Goal: Task Accomplishment & Management: Manage account settings

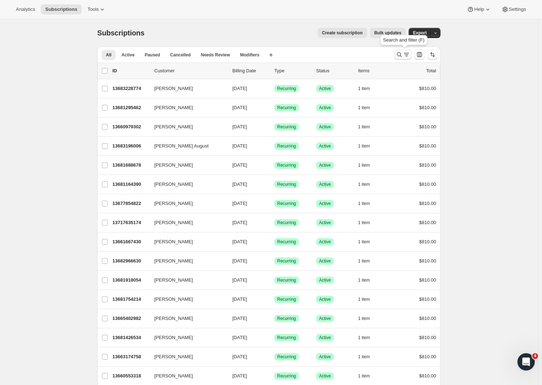
click at [400, 59] on button "Search and filter results" at bounding box center [402, 54] width 17 height 10
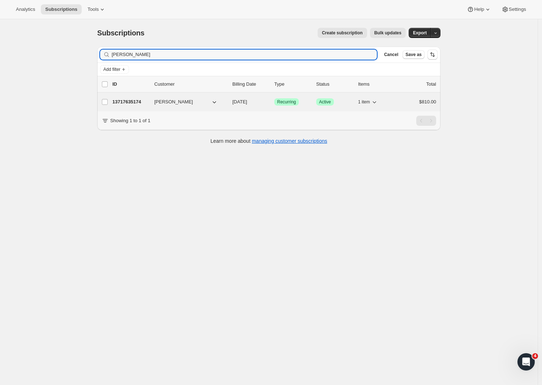
type input "[PERSON_NAME]"
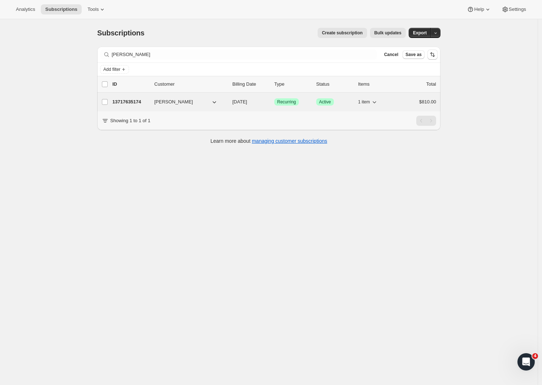
click at [136, 103] on p "13717635174" at bounding box center [130, 101] width 36 height 7
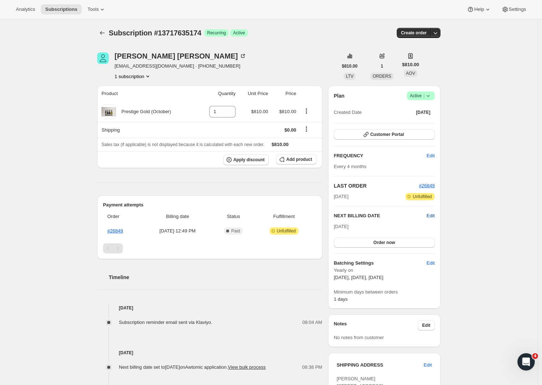
click at [433, 218] on span "Edit" at bounding box center [430, 215] width 8 height 7
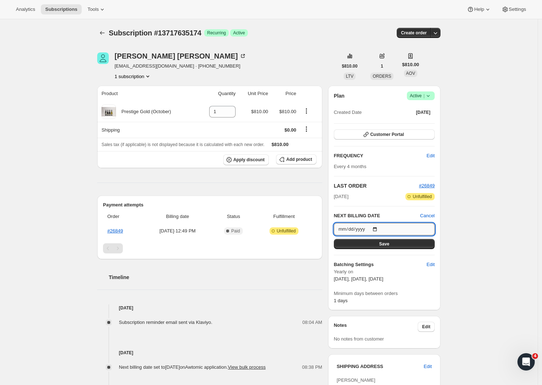
click at [399, 233] on input "[DATE]" at bounding box center [384, 229] width 101 height 12
click at [462, 217] on div "Subscription #13717635174. This page is ready Subscription #13717635174 Success…" at bounding box center [268, 341] width 537 height 645
click at [431, 267] on span "Edit" at bounding box center [430, 264] width 8 height 7
select select "YEARDAY"
select select "2"
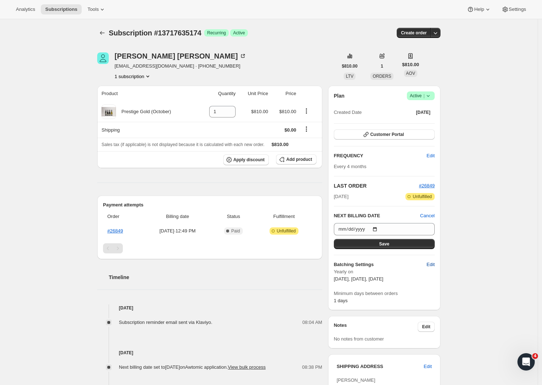
select select "13"
select select "6"
select select "13"
select select "10"
select select "13"
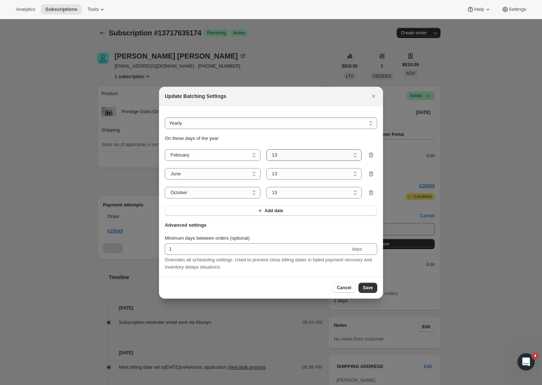
select select "5"
click at [368, 287] on span "Save" at bounding box center [368, 288] width 10 height 6
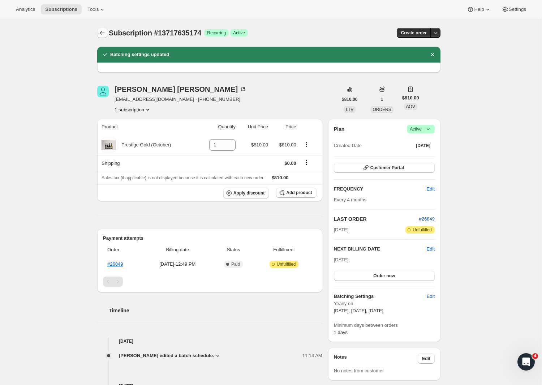
click at [101, 33] on icon "Subscriptions" at bounding box center [102, 32] width 7 height 7
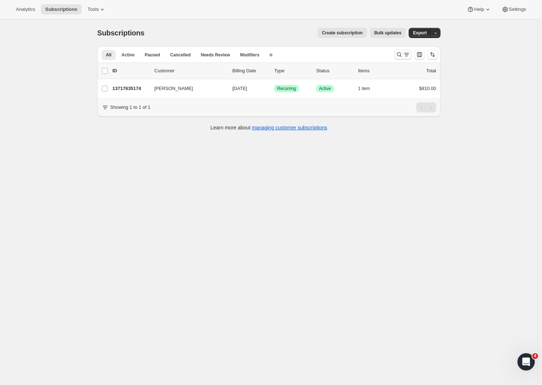
click at [407, 55] on icon "Search and filter results" at bounding box center [406, 54] width 7 height 7
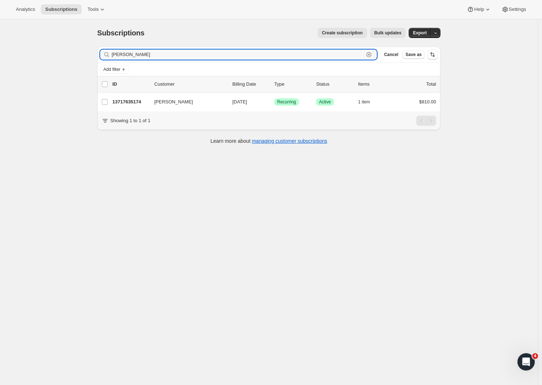
drag, startPoint x: 151, startPoint y: 53, endPoint x: 95, endPoint y: 51, distance: 55.3
click at [96, 50] on div "Filter subscribers [PERSON_NAME] Clear Cancel Save as Add filter 0 selected Upd…" at bounding box center [265, 96] width 349 height 111
paste input "[PERSON_NAME]"
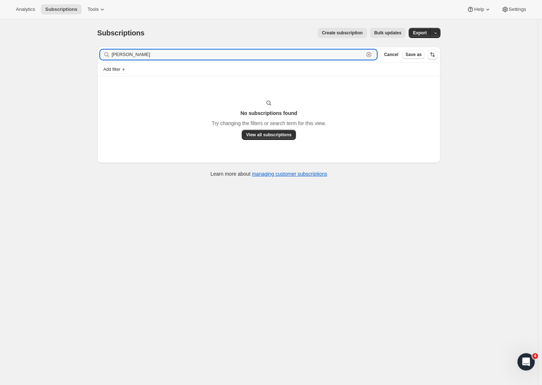
drag, startPoint x: 124, startPoint y: 54, endPoint x: 92, endPoint y: 53, distance: 31.8
click at [92, 53] on div "Subscriptions. This page is ready Subscriptions Create subscription Bulk update…" at bounding box center [268, 101] width 360 height 165
type input "Medcalfe"
click at [394, 55] on span "Cancel" at bounding box center [391, 55] width 14 height 6
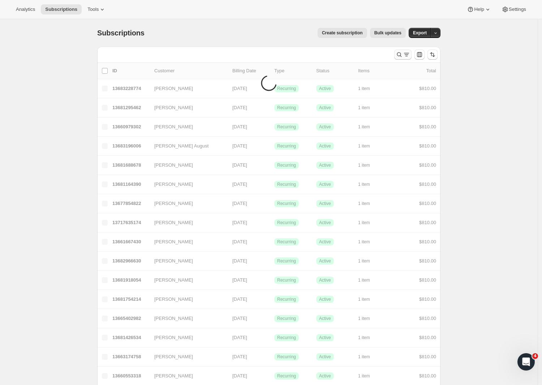
click at [398, 53] on icon "Search and filter results" at bounding box center [398, 54] width 7 height 7
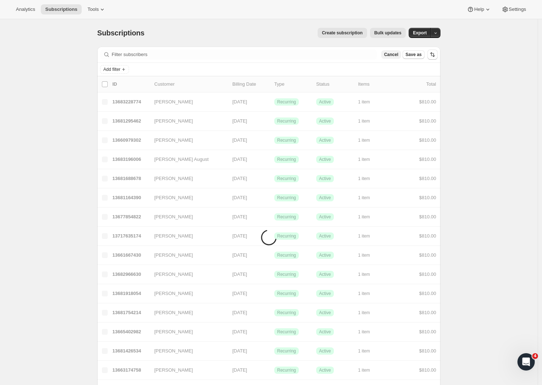
click at [393, 55] on span "Cancel" at bounding box center [391, 55] width 14 height 6
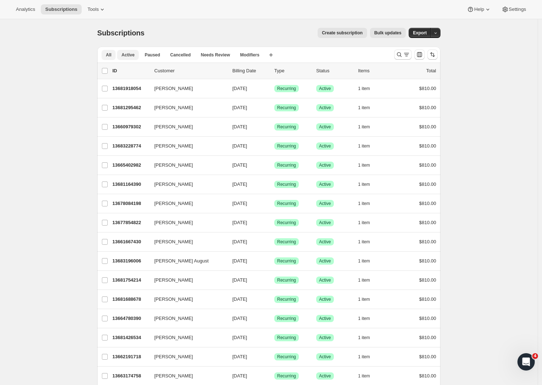
click at [130, 57] on span "Active" at bounding box center [127, 55] width 13 height 6
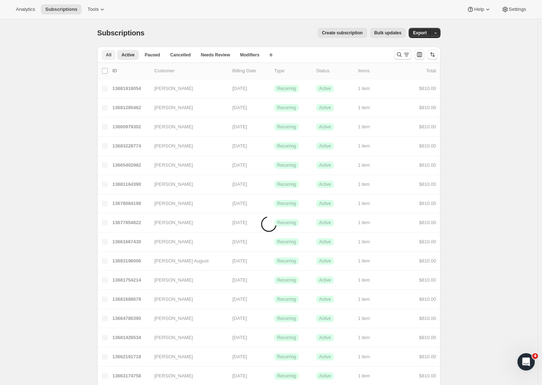
click at [108, 54] on span "All" at bounding box center [108, 55] width 5 height 6
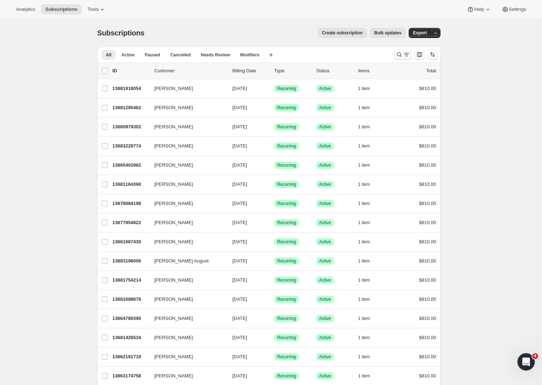
click at [405, 56] on icon "Search and filter results" at bounding box center [406, 54] width 7 height 7
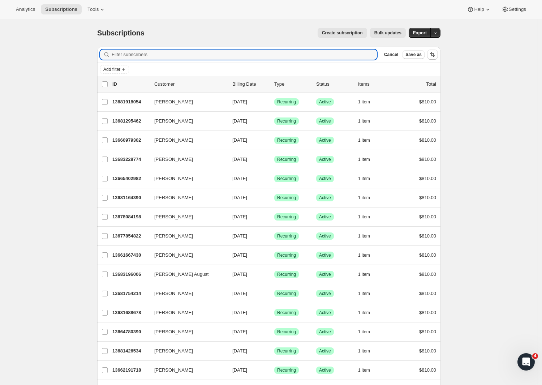
paste input "[PERSON_NAME]"
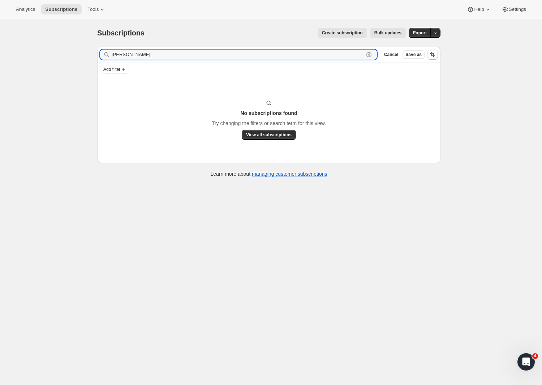
type input "[PERSON_NAME]"
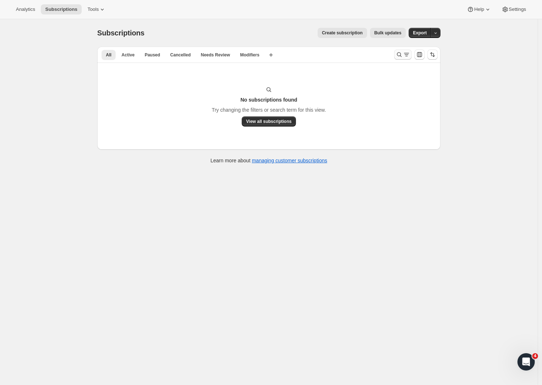
click at [400, 57] on icon "Search and filter results" at bounding box center [398, 54] width 7 height 7
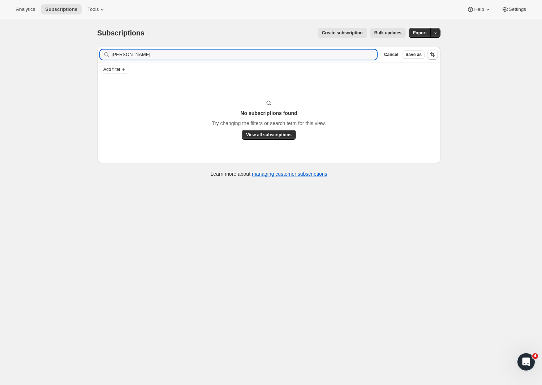
drag, startPoint x: 151, startPoint y: 55, endPoint x: 85, endPoint y: 52, distance: 65.8
click at [86, 52] on div "Subscriptions. This page is ready Subscriptions Create subscription Bulk update…" at bounding box center [268, 211] width 537 height 385
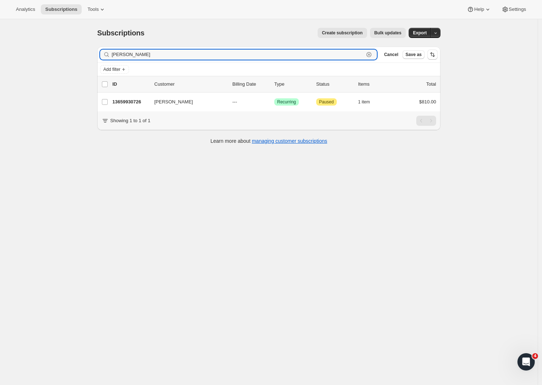
type input "Alan Laurenson"
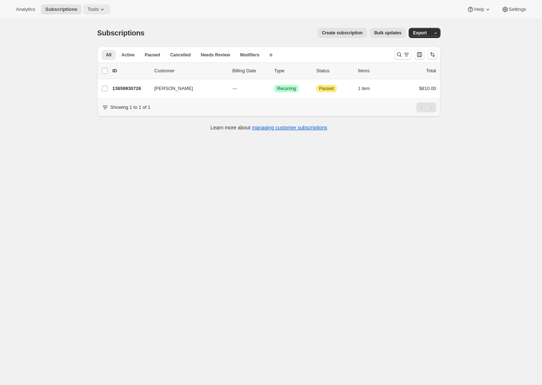
click at [99, 12] on icon at bounding box center [102, 9] width 7 height 7
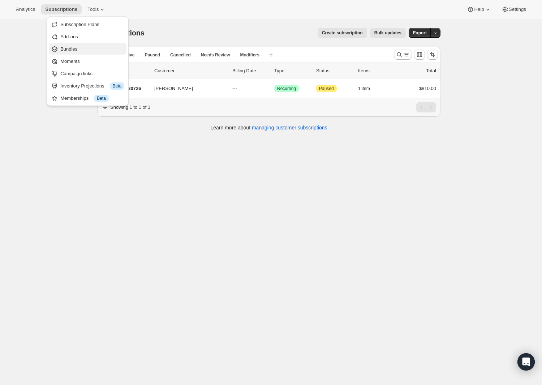
click at [67, 48] on span "Bundles" at bounding box center [68, 48] width 17 height 5
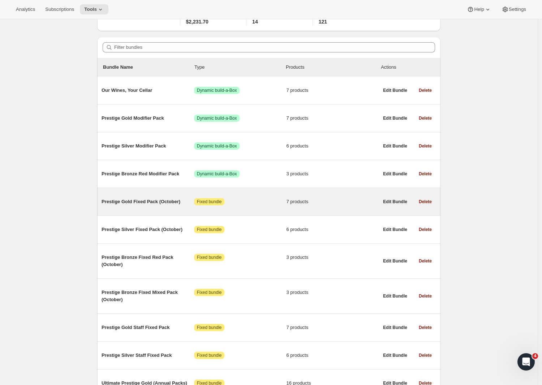
scroll to position [133, 0]
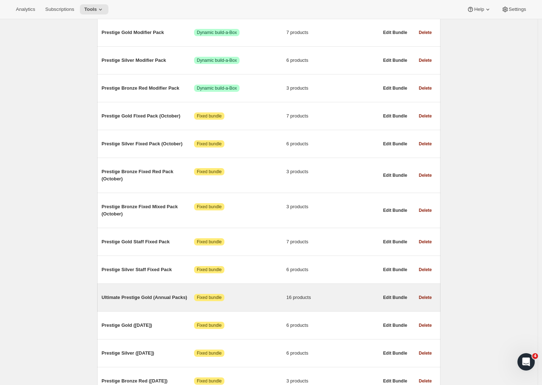
click at [139, 301] on span "Ultimate Prestige Gold (Annual Packs)" at bounding box center [147, 297] width 92 height 7
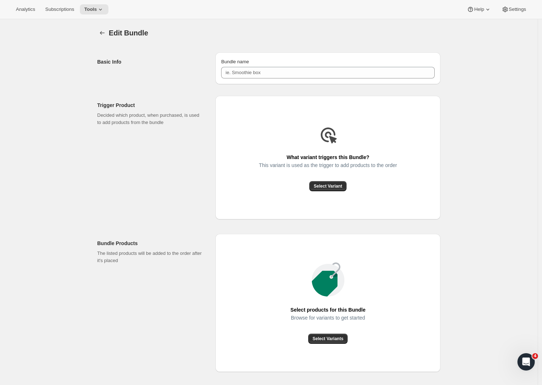
type input "Ultimate Prestige Gold (Annual Packs)"
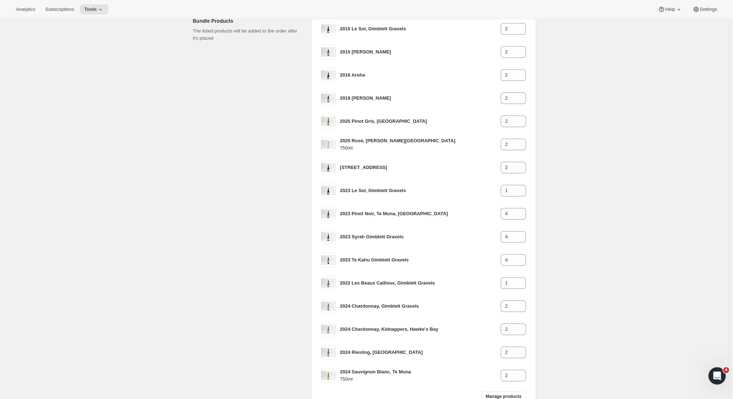
scroll to position [128, 0]
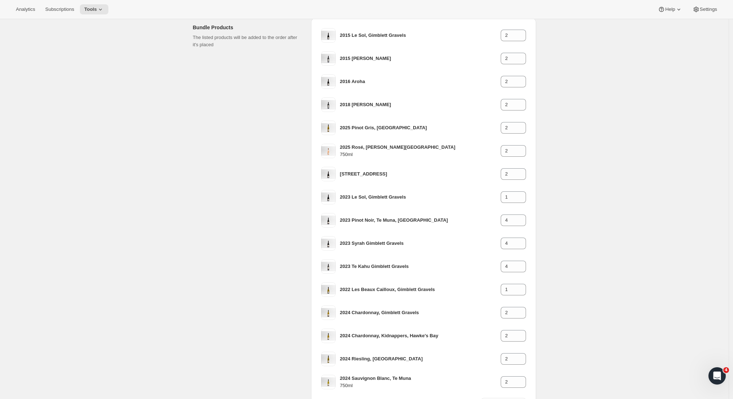
click at [211, 87] on div "Bundle Products The listed products will be added to the order after it's placed" at bounding box center [249, 218] width 112 height 400
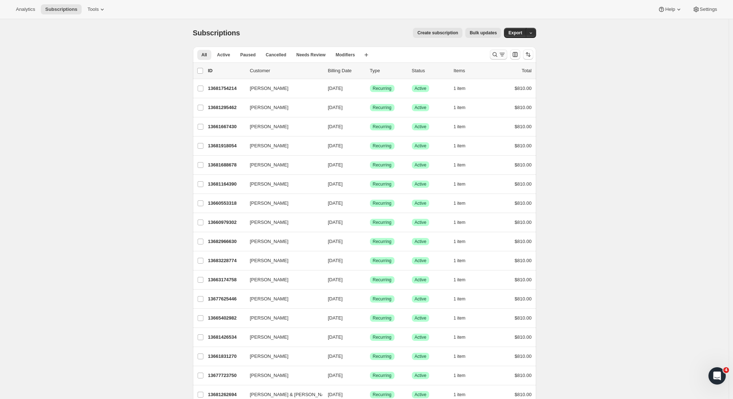
click at [502, 55] on icon "Search and filter results" at bounding box center [501, 54] width 7 height 7
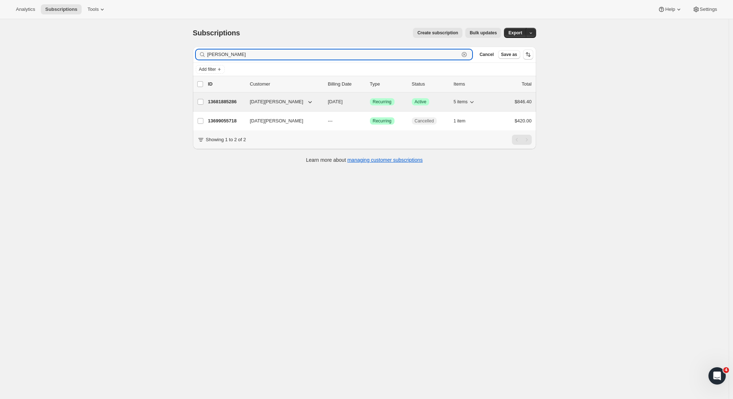
type input "noel"
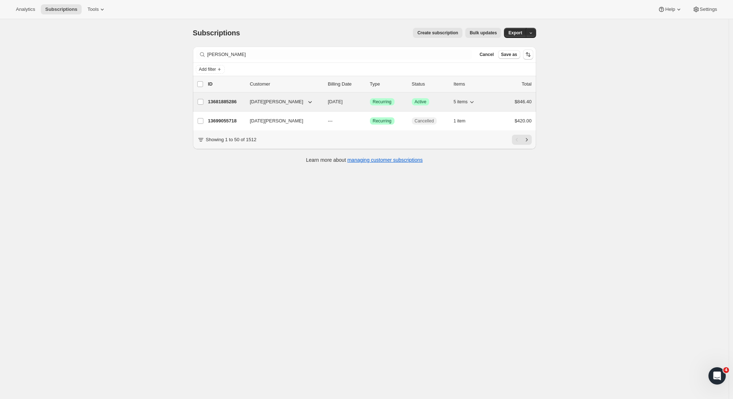
click at [227, 101] on p "13681885286" at bounding box center [226, 101] width 36 height 7
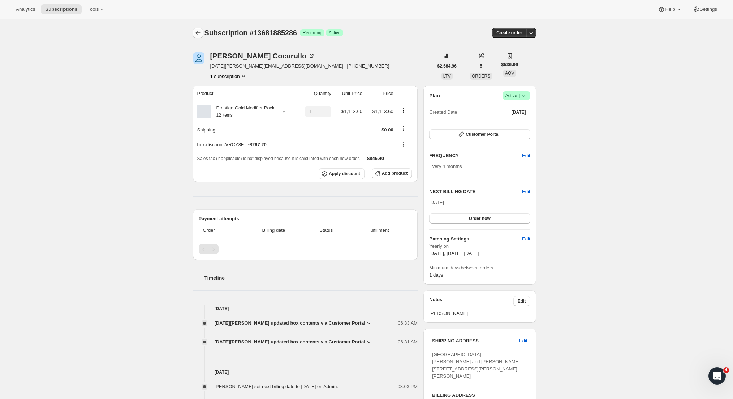
click at [202, 35] on icon "Subscriptions" at bounding box center [197, 32] width 7 height 7
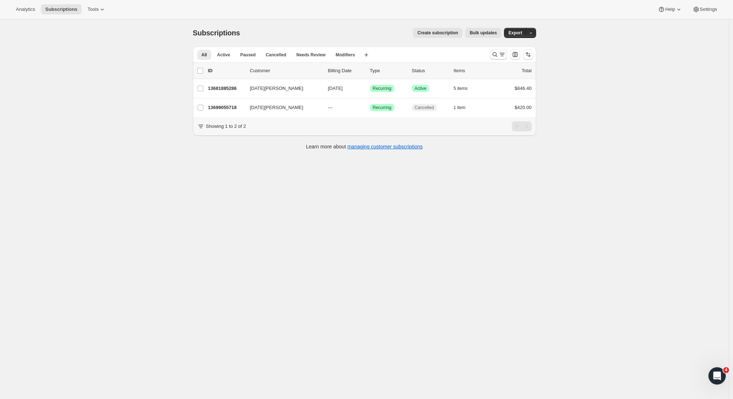
click at [502, 52] on icon "Search and filter results" at bounding box center [501, 54] width 7 height 7
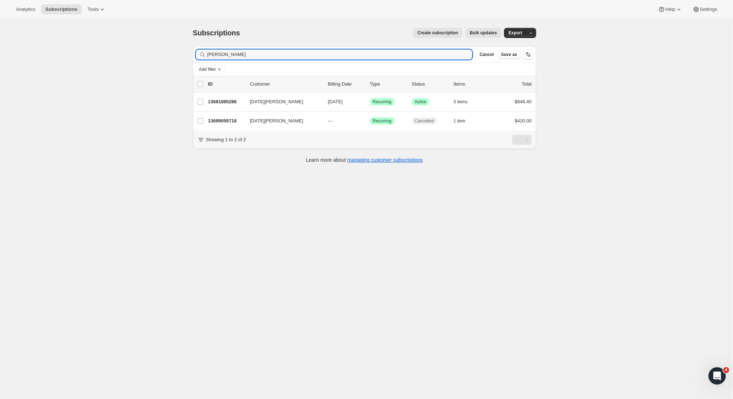
drag, startPoint x: 234, startPoint y: 55, endPoint x: 202, endPoint y: 58, distance: 32.3
click at [202, 58] on div "noel Clear" at bounding box center [334, 54] width 277 height 10
drag, startPoint x: 224, startPoint y: 54, endPoint x: 196, endPoint y: 53, distance: 27.5
click at [196, 53] on div "Filter subscribers noel Clear Cancel Save as" at bounding box center [364, 55] width 343 height 16
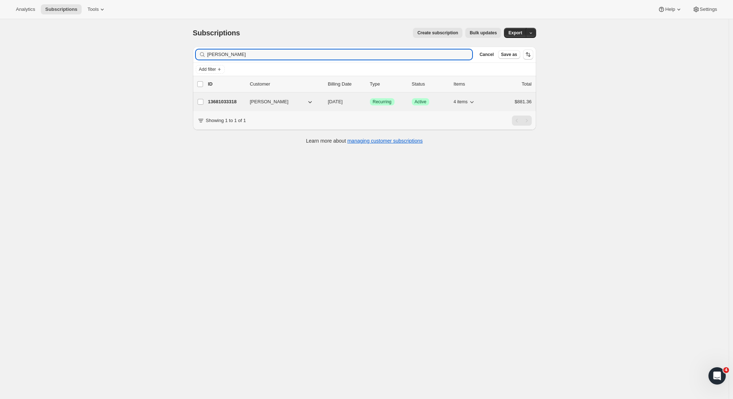
type input "Paul han"
click at [234, 103] on p "13681033318" at bounding box center [226, 101] width 36 height 7
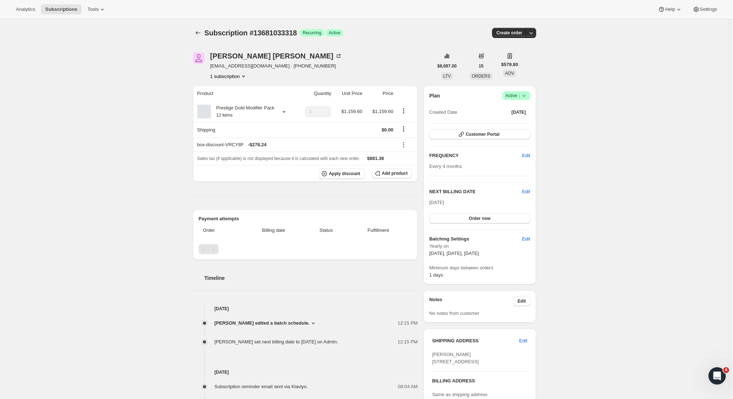
scroll to position [154, 0]
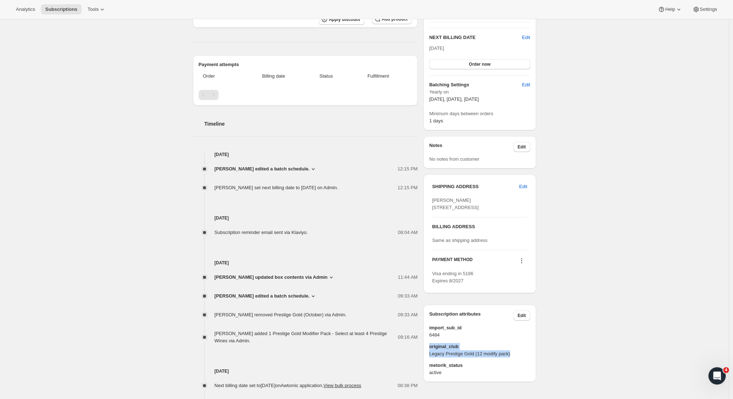
drag, startPoint x: 431, startPoint y: 361, endPoint x: 519, endPoint y: 367, distance: 87.9
click at [519, 358] on div "original_club Legacy Prestige Gold (12 modify pack)" at bounding box center [479, 350] width 101 height 14
copy div "original_club Legacy Prestige Gold (12 modify pack)"
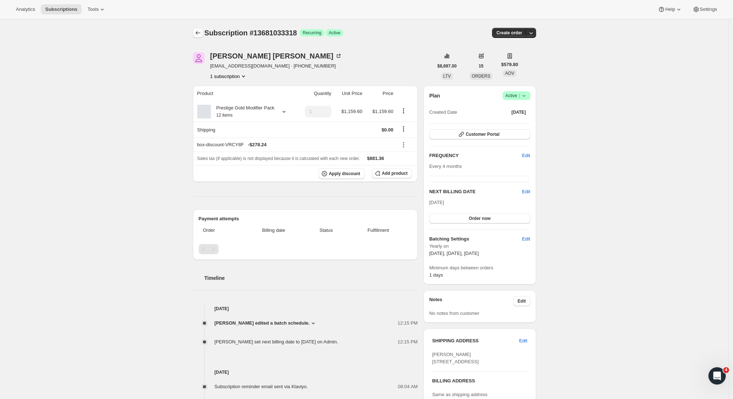
click at [197, 30] on icon "Subscriptions" at bounding box center [197, 32] width 7 height 7
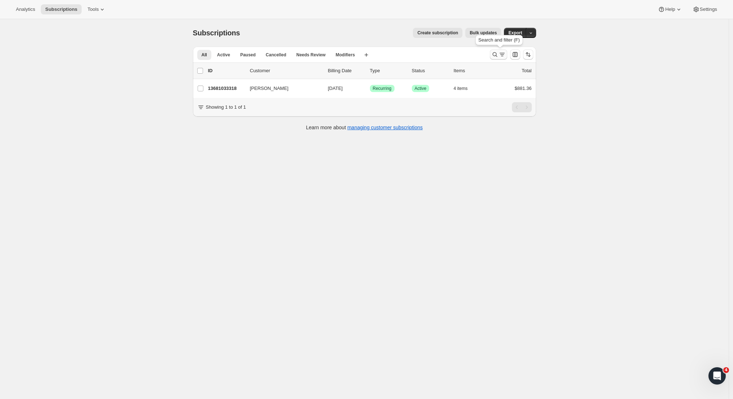
click at [501, 58] on icon "Search and filter results" at bounding box center [501, 54] width 7 height 7
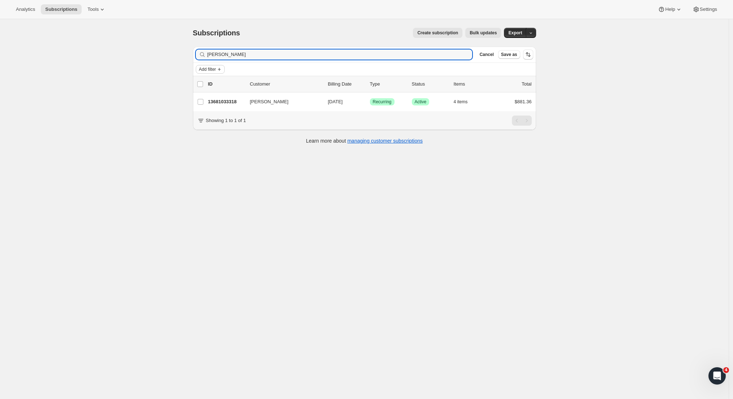
click at [216, 72] on span "Add filter" at bounding box center [207, 69] width 17 height 6
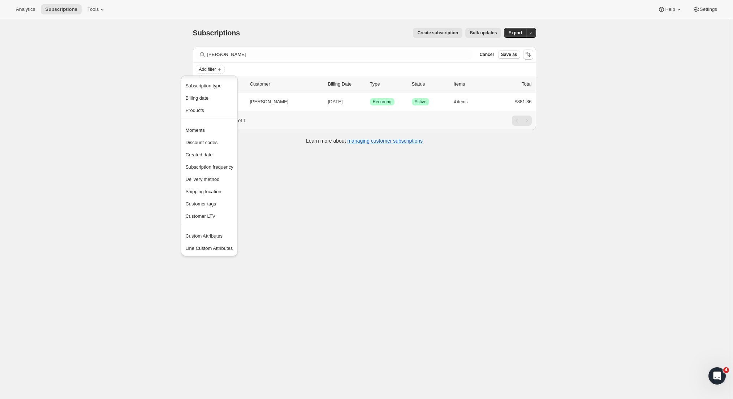
scroll to position [11, 0]
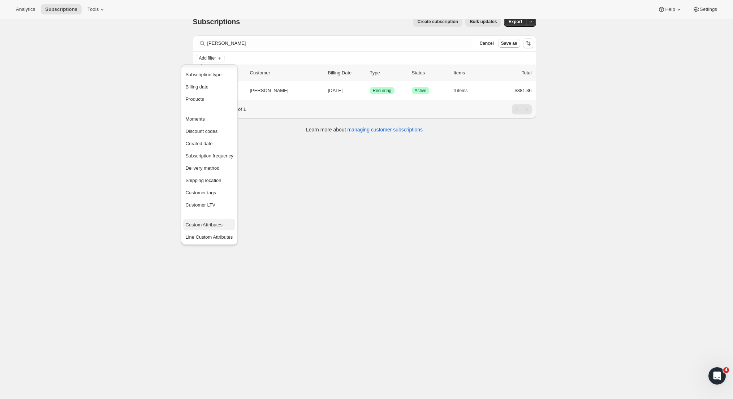
click at [215, 224] on span "Custom Attributes" at bounding box center [203, 224] width 37 height 5
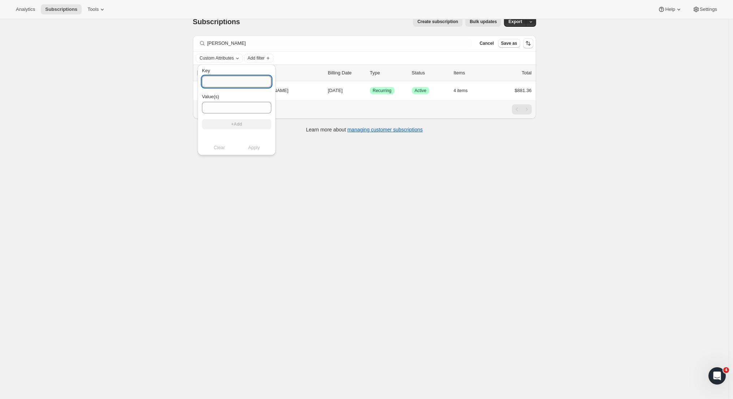
click at [222, 83] on input "Key" at bounding box center [236, 82] width 69 height 12
paste input "original_club Legacy Prestige Gold (12 modify pack)"
drag, startPoint x: 267, startPoint y: 82, endPoint x: 237, endPoint y: 83, distance: 30.0
click at [237, 83] on input "original_club Legacy Prestige Gold (12 modify pack)" at bounding box center [236, 82] width 69 height 12
type input "original_club"
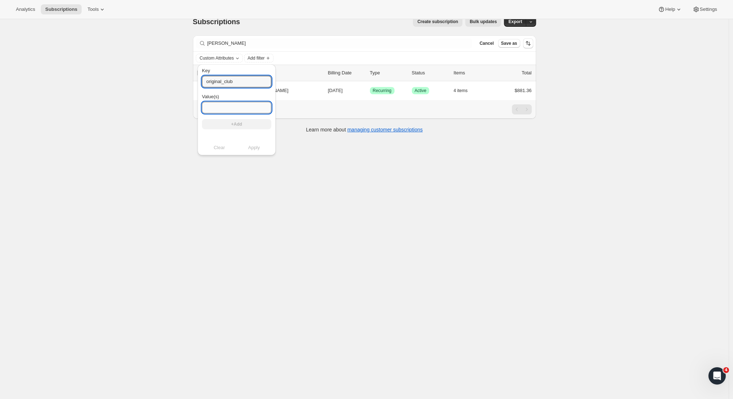
click at [218, 105] on input "Value(s)" at bounding box center [236, 108] width 69 height 12
paste input "Legacy Prestige Gold (12 modify pack)"
type input "Legacy Prestige Gold (12 modify pack)"
click at [243, 122] on button "+Add" at bounding box center [236, 124] width 69 height 10
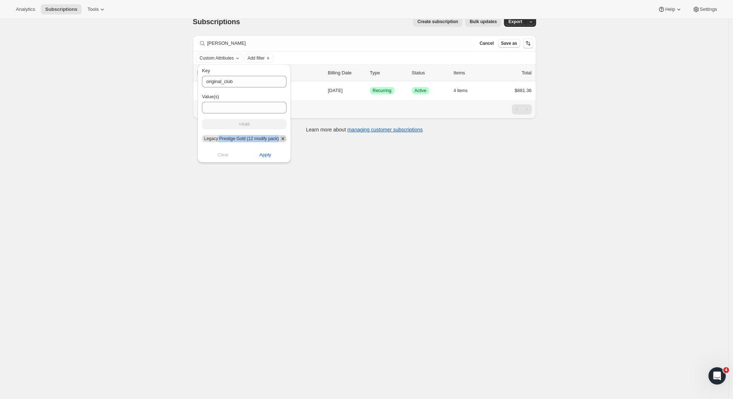
drag, startPoint x: 219, startPoint y: 139, endPoint x: 284, endPoint y: 141, distance: 65.4
click at [284, 141] on span "Legacy Prestige Gold (12 modify pack)" at bounding box center [244, 138] width 85 height 7
copy div "Prestige Gold (12 modify pack) Clear Apply"
click at [240, 102] on input "Value(s)" at bounding box center [244, 108] width 85 height 12
paste input "Prestige Gold (12 modify pack)"
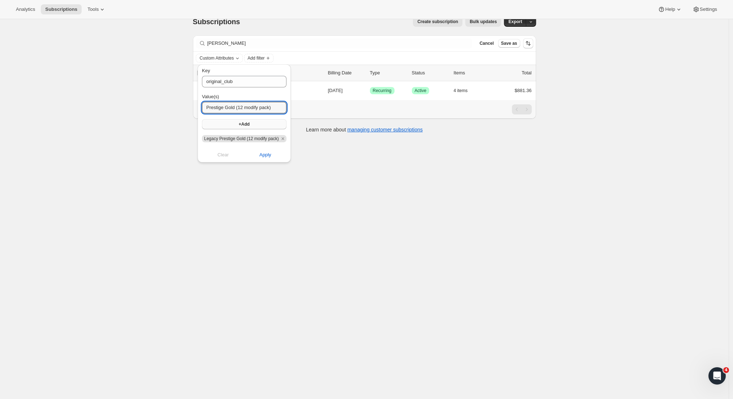
type input "Prestige Gold (12 modify pack)"
click at [256, 126] on button "+Add" at bounding box center [244, 124] width 85 height 10
drag, startPoint x: 203, startPoint y: 147, endPoint x: 269, endPoint y: 147, distance: 65.4
click at [269, 147] on span "Prestige Gold (12 modify pack)" at bounding box center [236, 147] width 69 height 7
copy div "Prestige Gold (12 modify pack) Clear Apply"
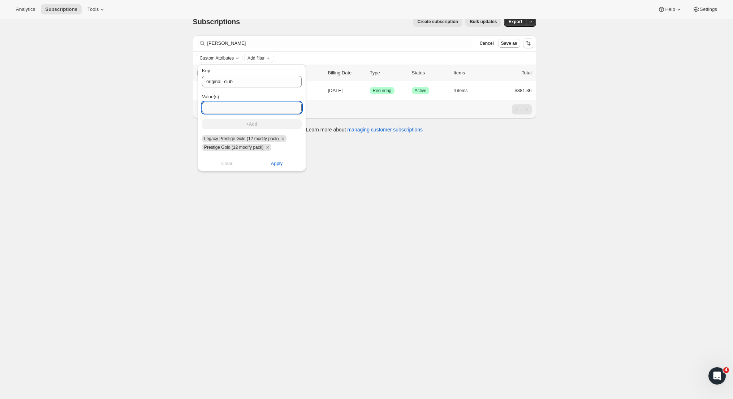
click at [235, 111] on input "Value(s)" at bounding box center [252, 108] width 100 height 12
paste input "Prestige Gold (12 modify pack)"
click at [229, 108] on input "Prestige Gold (12 modify pack)" at bounding box center [252, 108] width 100 height 12
drag, startPoint x: 246, startPoint y: 108, endPoint x: 241, endPoint y: 108, distance: 4.7
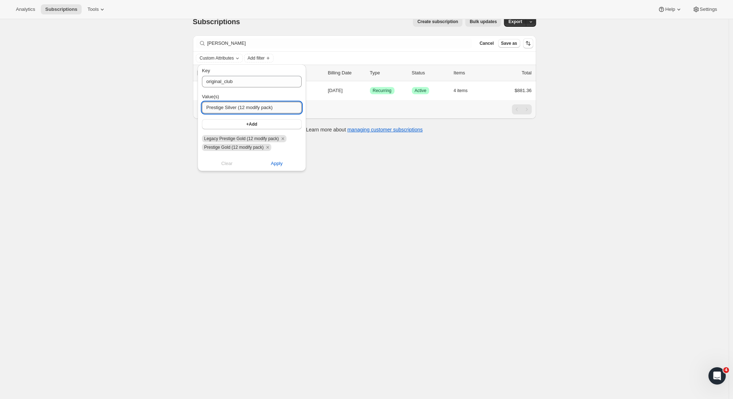
click at [241, 108] on input "Prestige Silver (12 modify pack)" at bounding box center [252, 108] width 100 height 12
type input "Prestige Silver (6 modify pack)"
click at [273, 163] on span "Apply" at bounding box center [277, 163] width 12 height 7
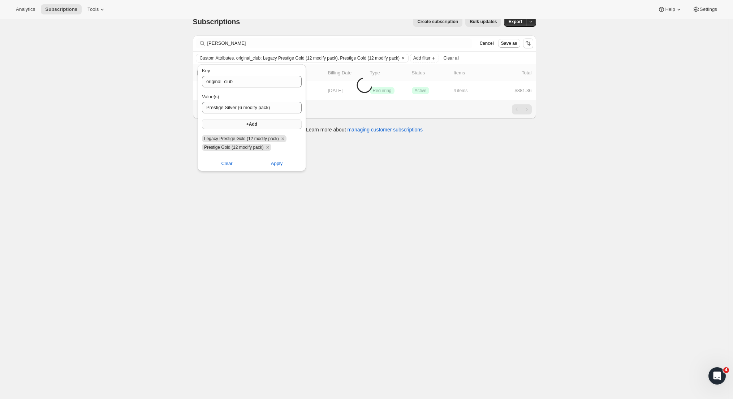
click at [239, 127] on button "+Add" at bounding box center [252, 124] width 100 height 10
click at [274, 168] on button "Apply" at bounding box center [276, 172] width 59 height 12
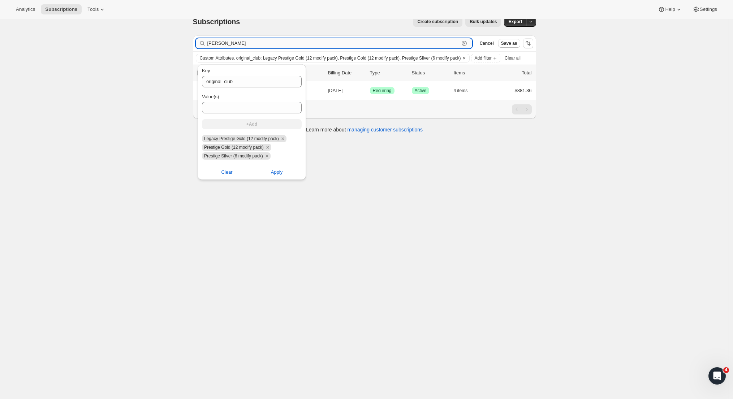
click at [234, 42] on input "Paul han" at bounding box center [333, 43] width 252 height 10
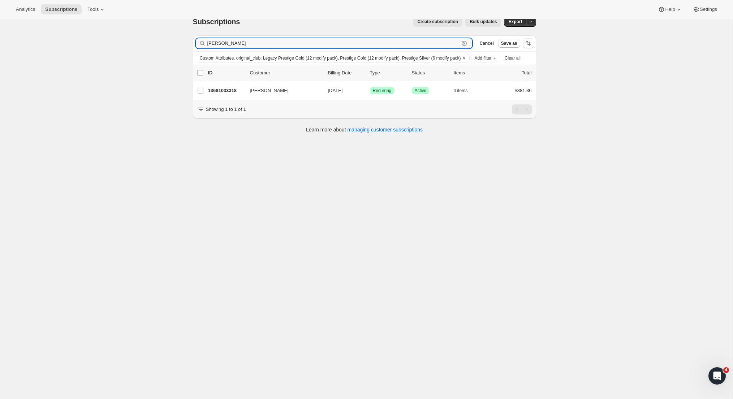
drag, startPoint x: 237, startPoint y: 42, endPoint x: 197, endPoint y: 40, distance: 39.8
click at [197, 40] on div "Filter subscribers Paul han Clear Cancel Save as" at bounding box center [364, 43] width 343 height 16
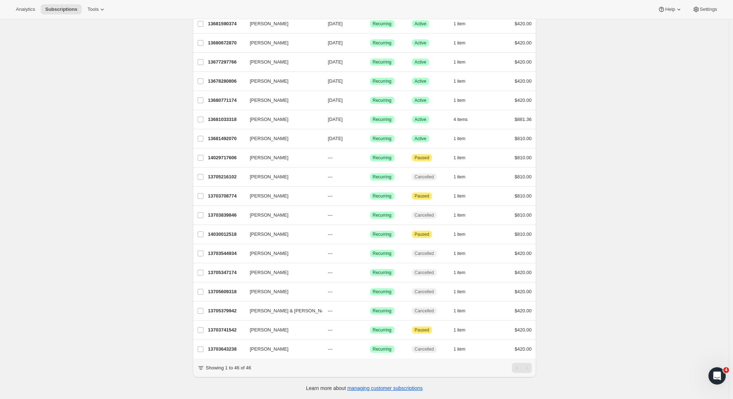
scroll to position [0, 0]
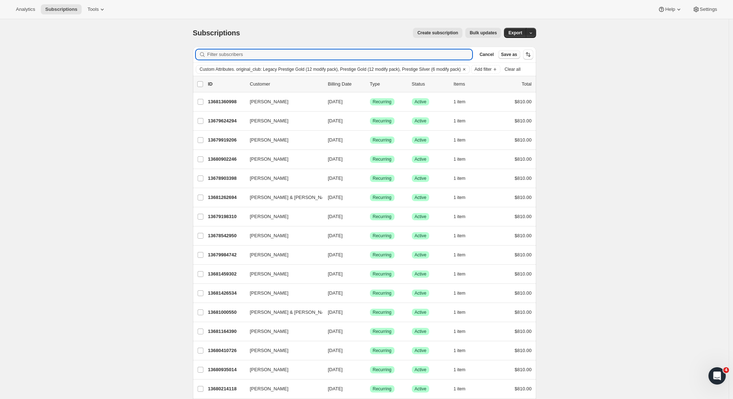
click at [503, 54] on span "Save as" at bounding box center [509, 55] width 16 height 6
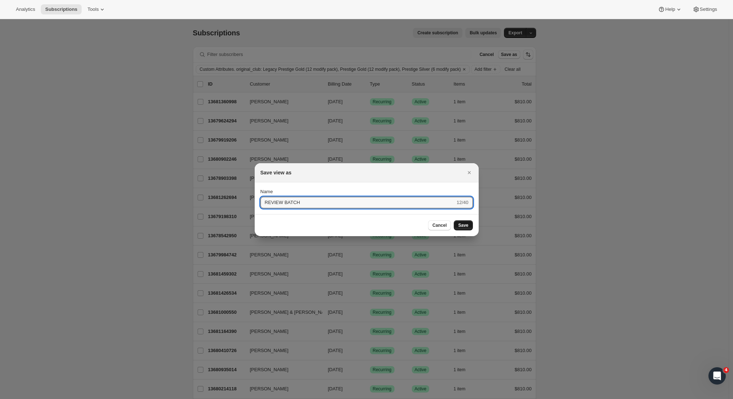
type input "REVIEW BATCH"
click at [468, 225] on button "Save" at bounding box center [463, 225] width 19 height 10
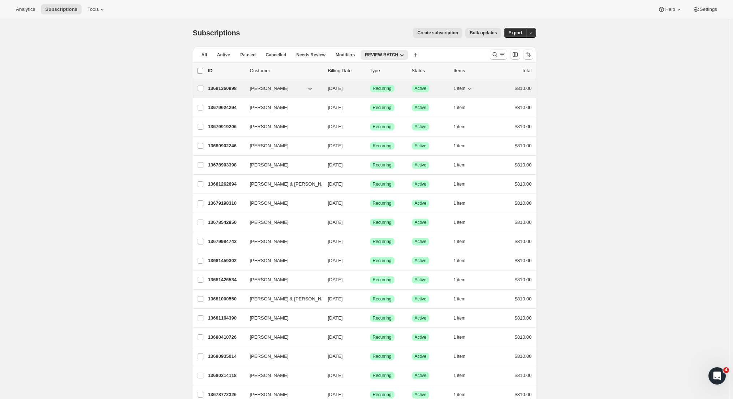
click at [231, 88] on p "13681360998" at bounding box center [226, 88] width 36 height 7
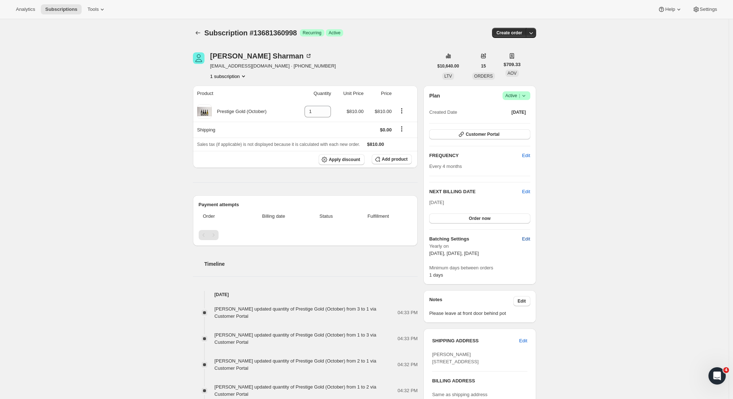
click at [527, 237] on span "Edit" at bounding box center [526, 238] width 8 height 7
select select "YEARDAY"
select select "2"
select select "13"
select select "6"
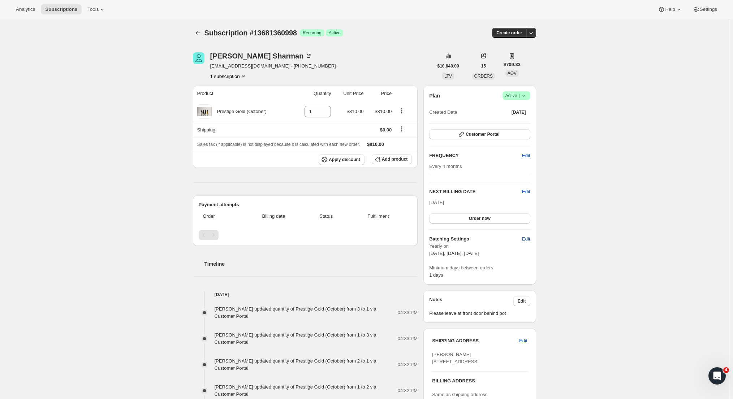
select select "13"
select select "10"
select select "13"
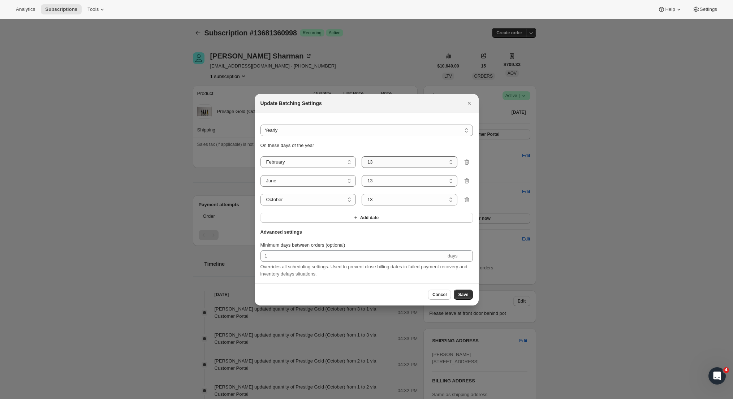
select select "5"
click at [465, 296] on span "Save" at bounding box center [463, 295] width 10 height 6
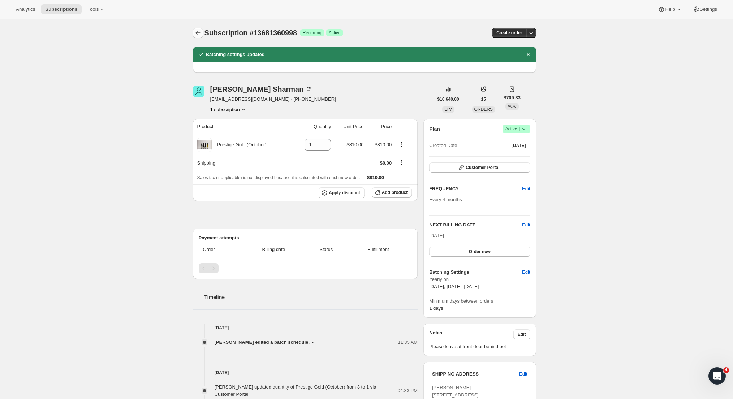
click at [199, 34] on icon "Subscriptions" at bounding box center [197, 32] width 7 height 7
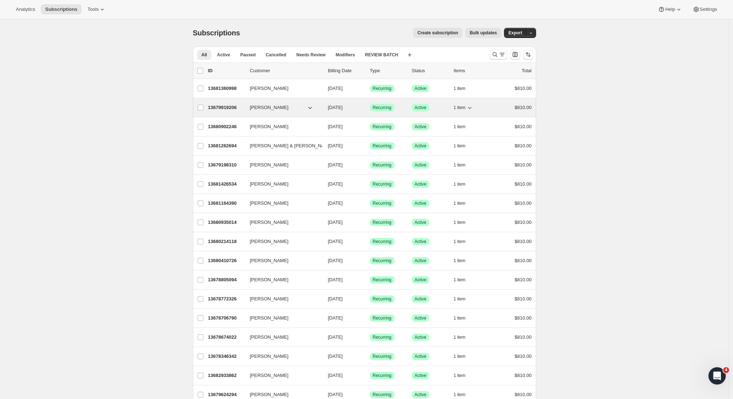
click at [220, 108] on p "13679919206" at bounding box center [226, 107] width 36 height 7
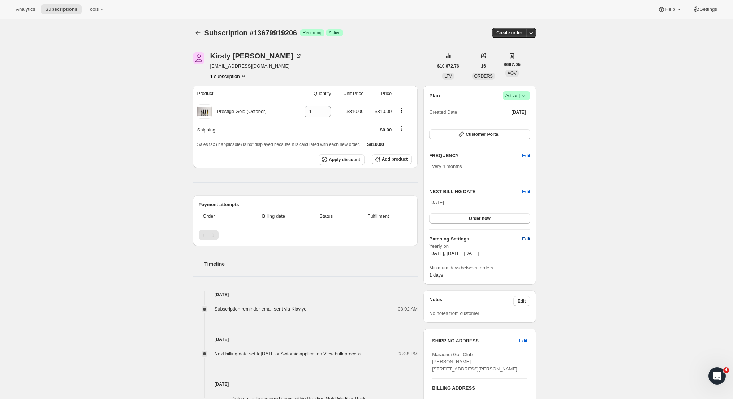
click at [528, 239] on span "Edit" at bounding box center [526, 238] width 8 height 7
select select "YEARDAY"
select select "2"
select select "13"
select select "6"
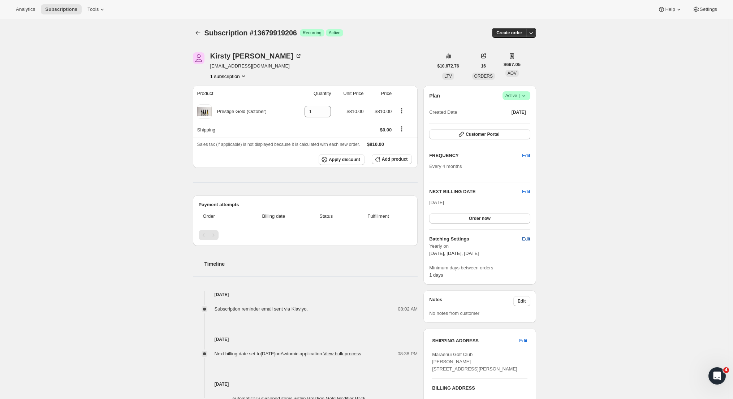
select select "13"
select select "10"
select select "13"
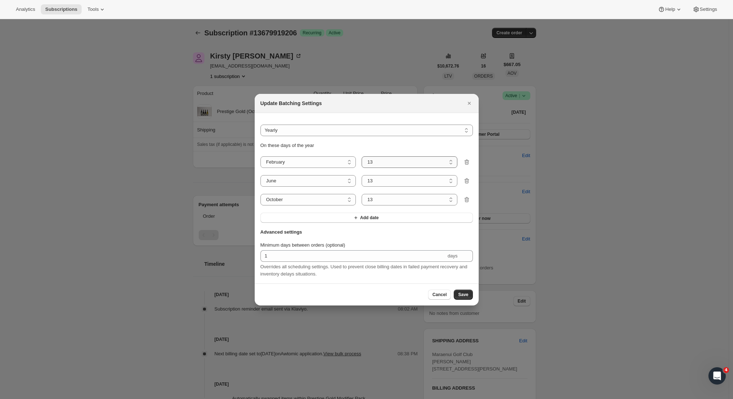
select select "5"
click at [462, 297] on span "Save" at bounding box center [463, 295] width 10 height 6
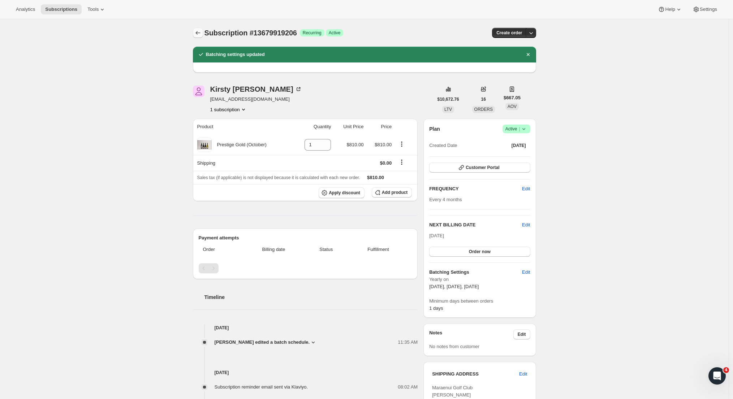
click at [201, 35] on icon "Subscriptions" at bounding box center [197, 32] width 7 height 7
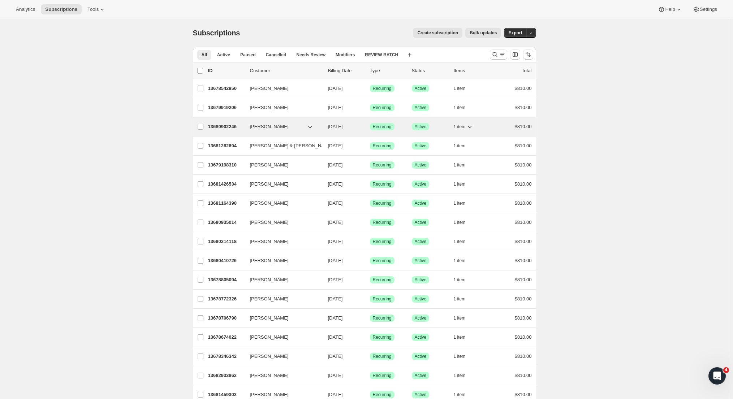
click at [224, 126] on p "13680902246" at bounding box center [226, 126] width 36 height 7
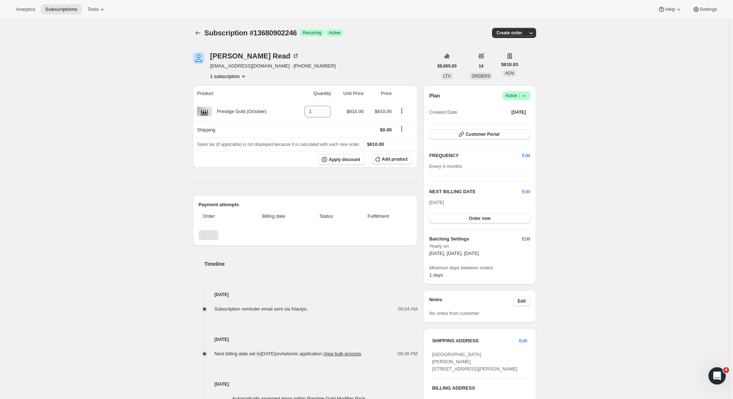
click at [523, 242] on span "Edit" at bounding box center [526, 238] width 8 height 7
select select "YEARDAY"
select select "2"
select select "13"
select select "6"
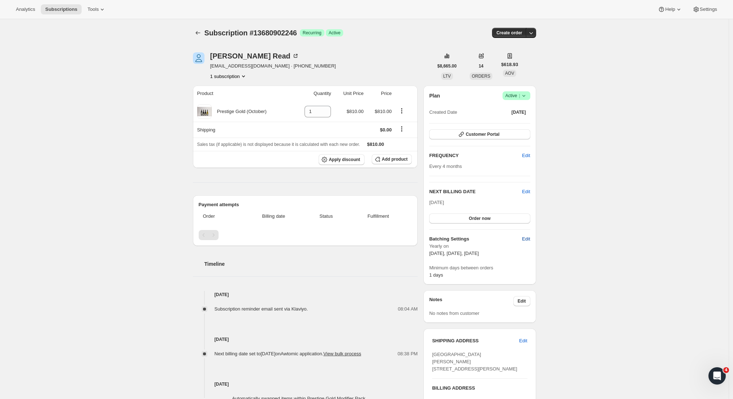
select select "13"
select select "10"
select select "13"
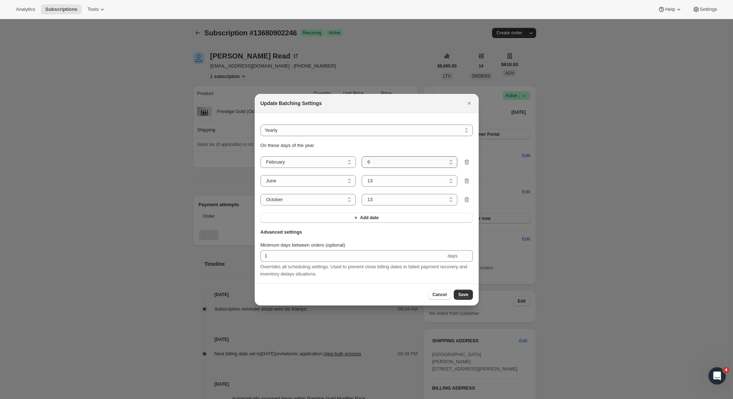
select select "5"
click at [462, 296] on span "Save" at bounding box center [463, 295] width 10 height 6
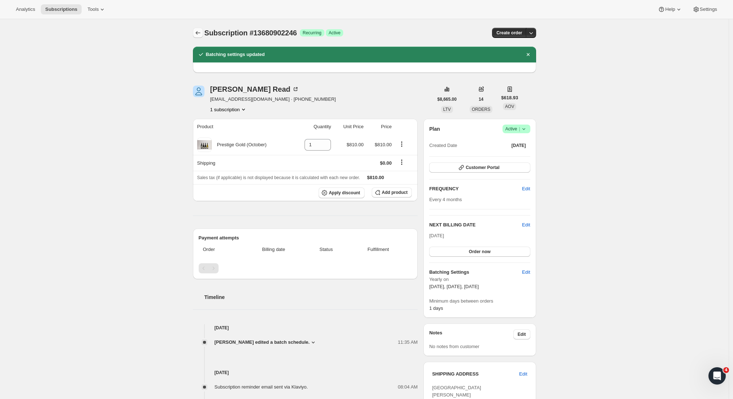
click at [199, 31] on icon "Subscriptions" at bounding box center [197, 32] width 7 height 7
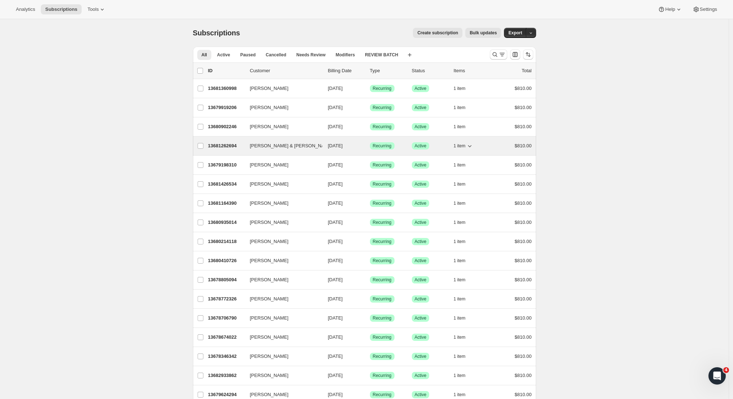
click at [220, 146] on p "13681262694" at bounding box center [226, 145] width 36 height 7
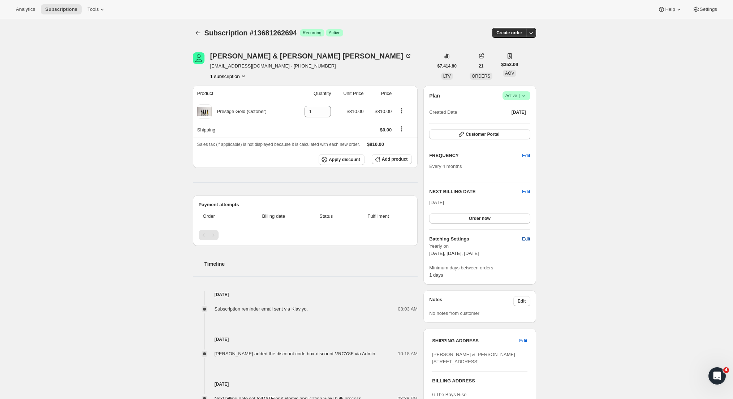
click at [529, 235] on button "Edit" at bounding box center [525, 239] width 17 height 12
select select "YEARDAY"
select select "2"
select select "13"
select select "6"
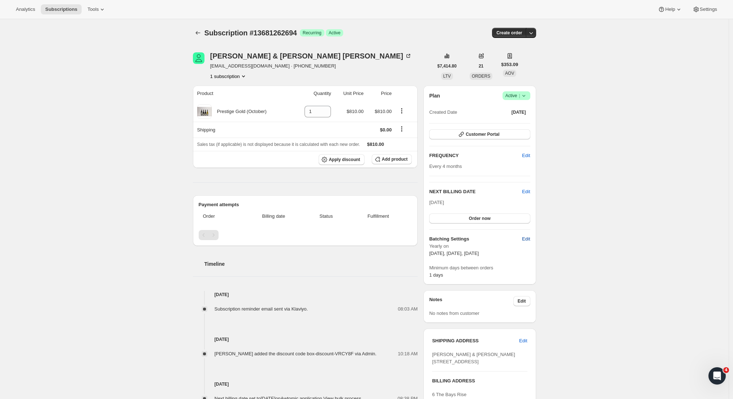
select select "13"
select select "10"
select select "13"
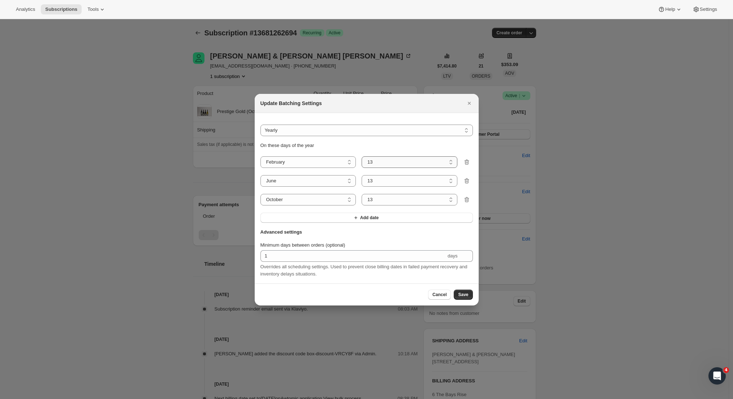
select select "5"
click at [460, 297] on span "Save" at bounding box center [463, 295] width 10 height 6
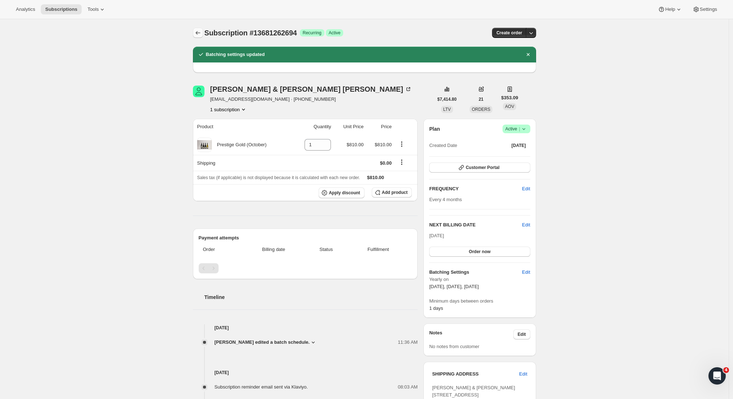
click at [201, 33] on icon "Subscriptions" at bounding box center [197, 32] width 7 height 7
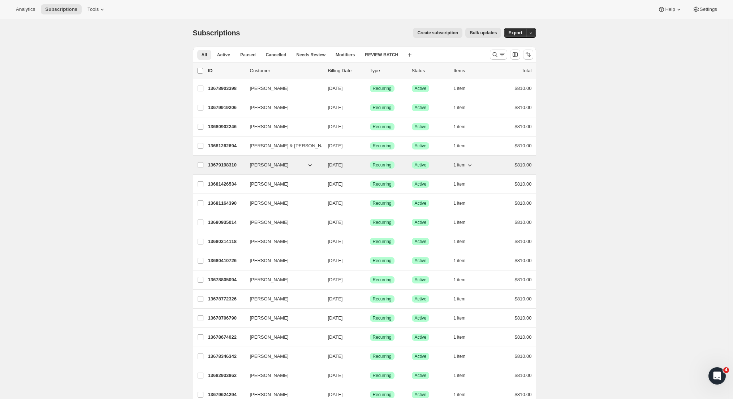
click at [213, 162] on p "13679198310" at bounding box center [226, 164] width 36 height 7
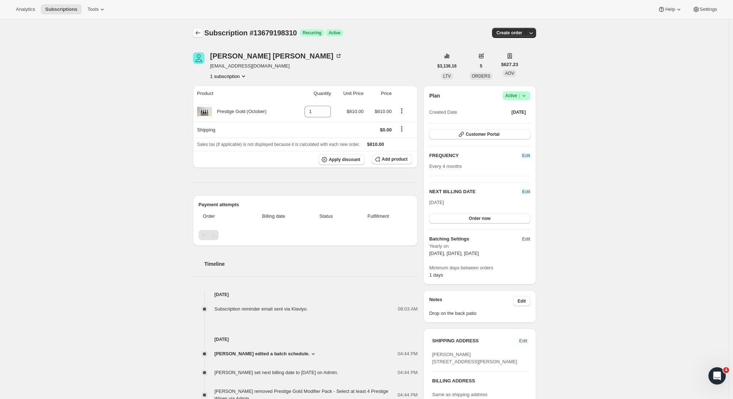
click at [202, 35] on icon "Subscriptions" at bounding box center [197, 32] width 7 height 7
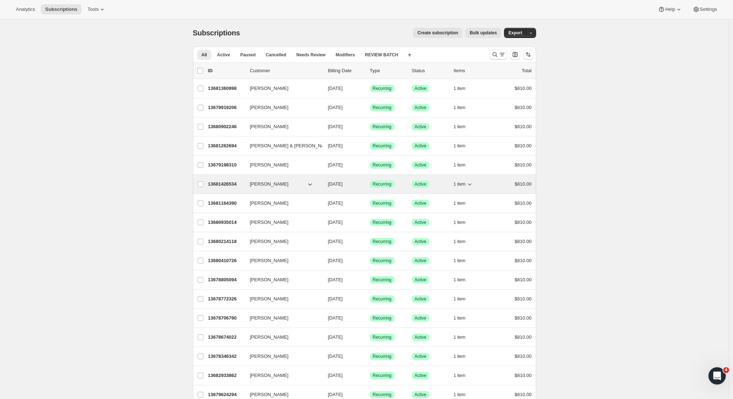
click at [224, 183] on p "13681426534" at bounding box center [226, 184] width 36 height 7
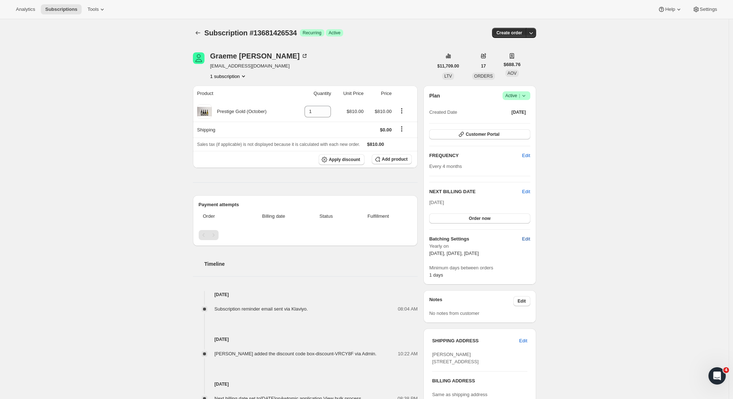
click at [528, 242] on button "Edit" at bounding box center [525, 239] width 17 height 12
select select "YEARDAY"
select select "2"
select select "13"
select select "6"
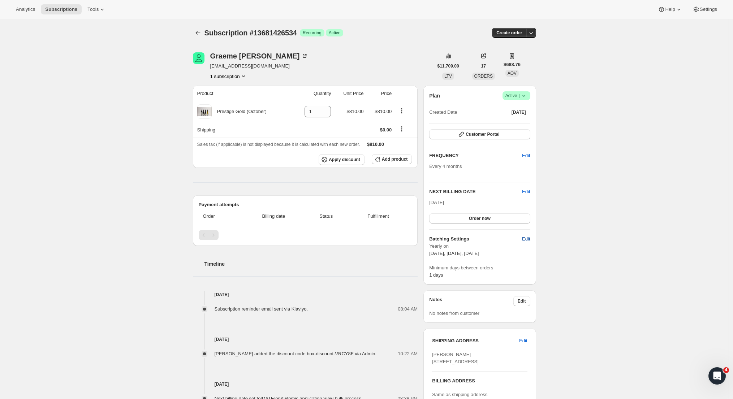
select select "13"
select select "10"
select select "13"
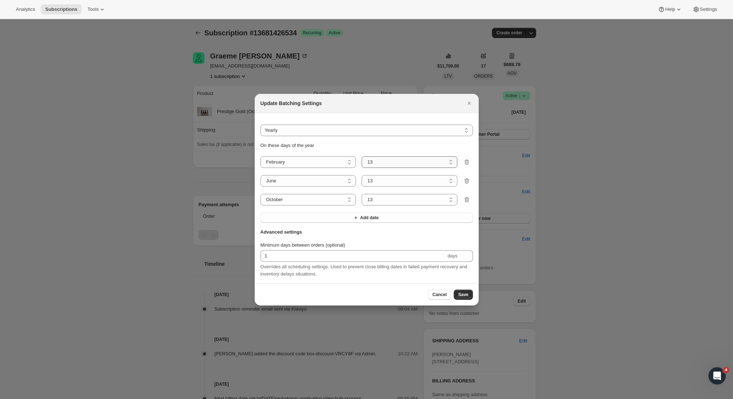
select select "5"
click at [459, 296] on span "Save" at bounding box center [463, 295] width 10 height 6
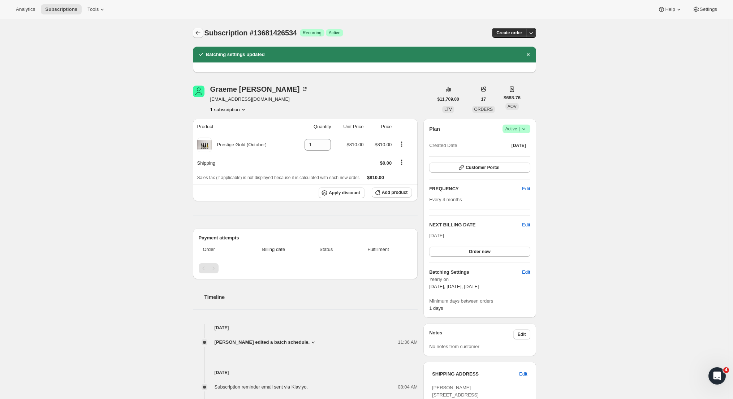
click at [202, 34] on icon "Subscriptions" at bounding box center [197, 32] width 7 height 7
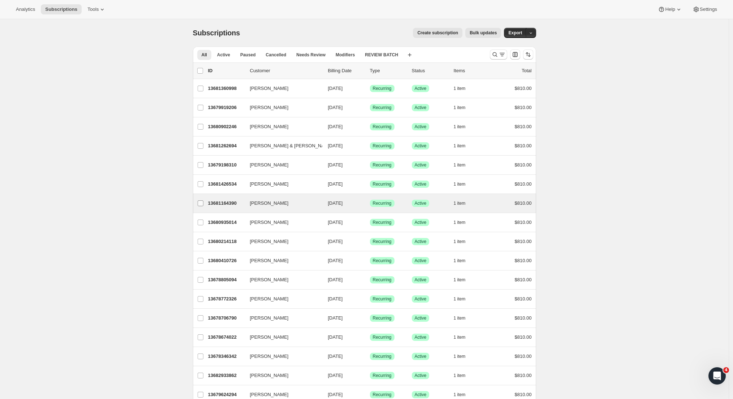
click at [198, 204] on label "[PERSON_NAME]" at bounding box center [200, 203] width 15 height 19
click at [198, 204] on input "[PERSON_NAME]" at bounding box center [201, 203] width 6 height 6
checkbox input "true"
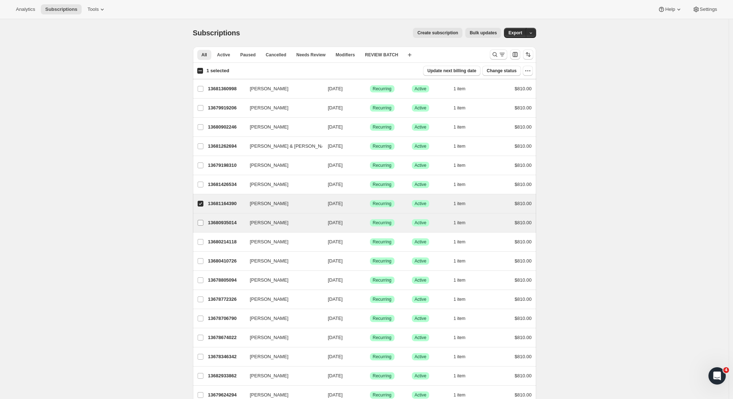
click at [203, 222] on input "[PERSON_NAME]" at bounding box center [201, 223] width 6 height 6
checkbox input "true"
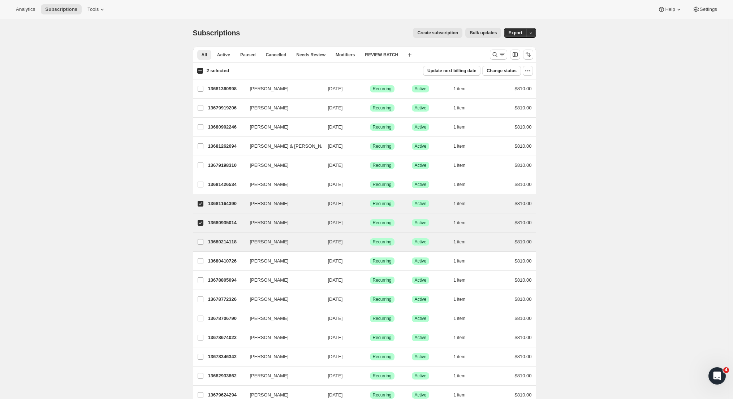
click at [202, 241] on input "Sonya Bayly" at bounding box center [201, 242] width 6 height 6
checkbox input "true"
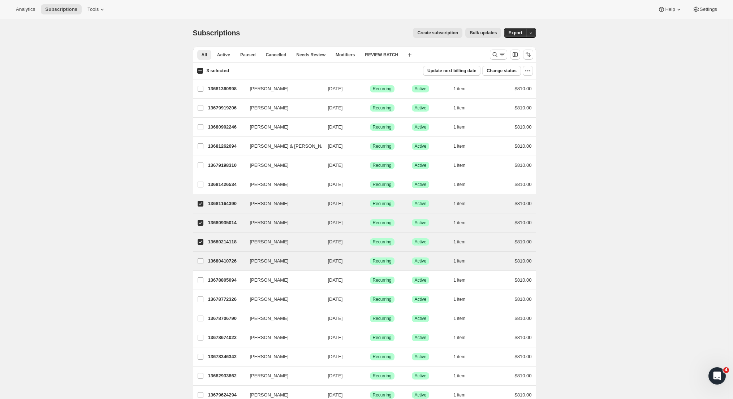
click at [202, 263] on input "Brad Johnston" at bounding box center [201, 261] width 6 height 6
checkbox input "true"
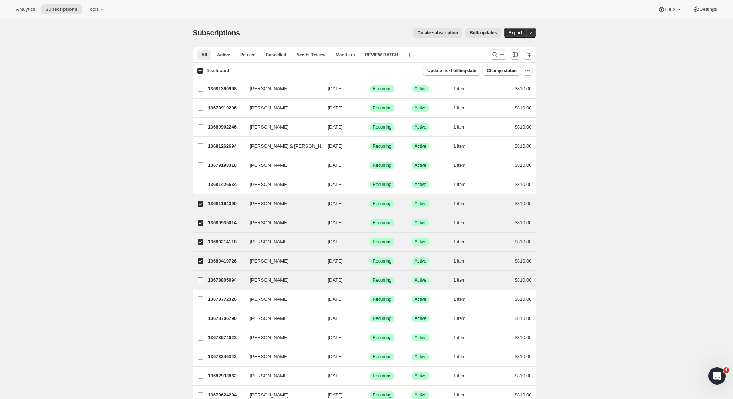
click at [202, 280] on input "Nicki O'Donnell" at bounding box center [201, 280] width 6 height 6
checkbox input "true"
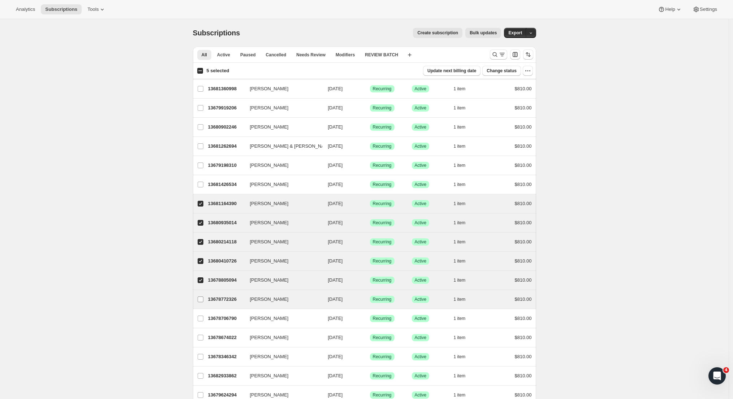
click at [203, 299] on input "Shane O'Halloran" at bounding box center [201, 299] width 6 height 6
checkbox input "true"
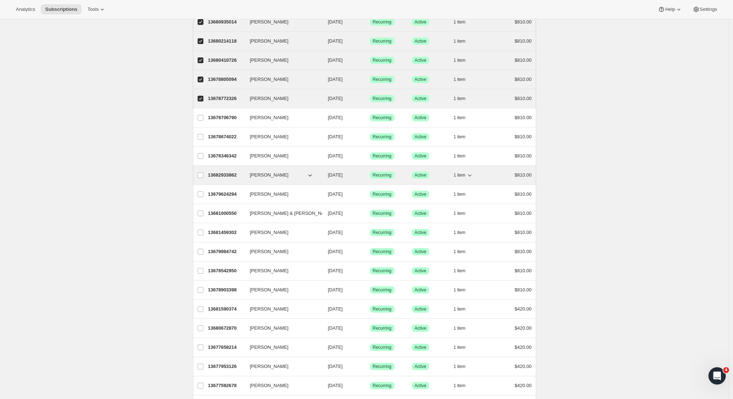
scroll to position [263, 0]
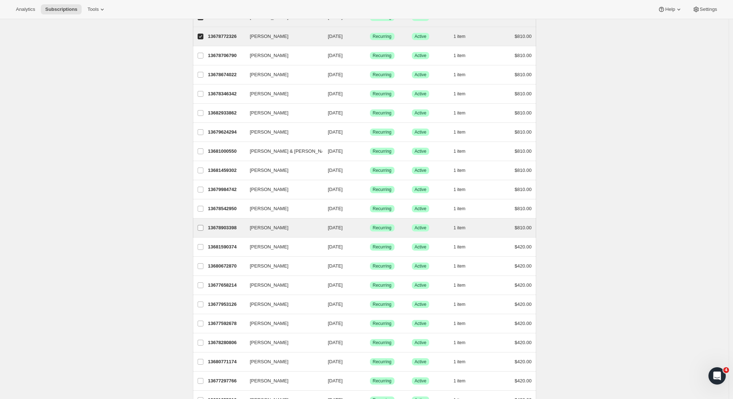
click at [203, 228] on input "Craig Watts" at bounding box center [201, 228] width 6 height 6
checkbox input "true"
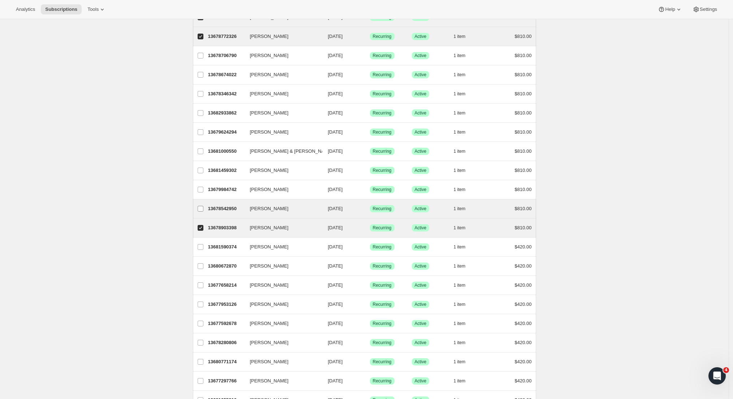
click at [201, 211] on input "Richard Dallas" at bounding box center [201, 209] width 6 height 6
checkbox input "true"
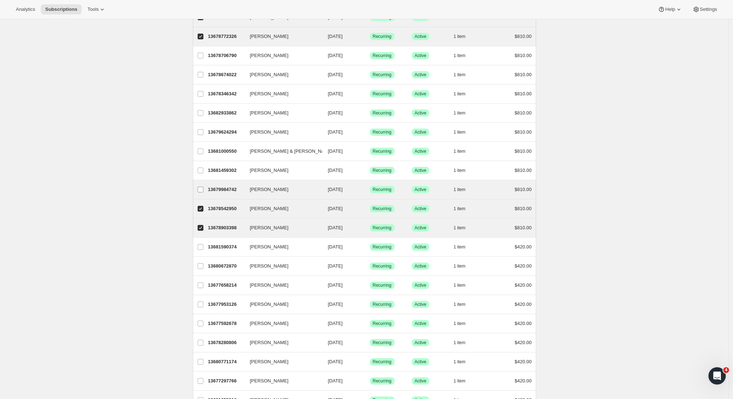
click at [198, 191] on label "John Beckett" at bounding box center [200, 189] width 15 height 19
click at [198, 191] on input "John Beckett" at bounding box center [201, 190] width 6 height 6
checkbox input "true"
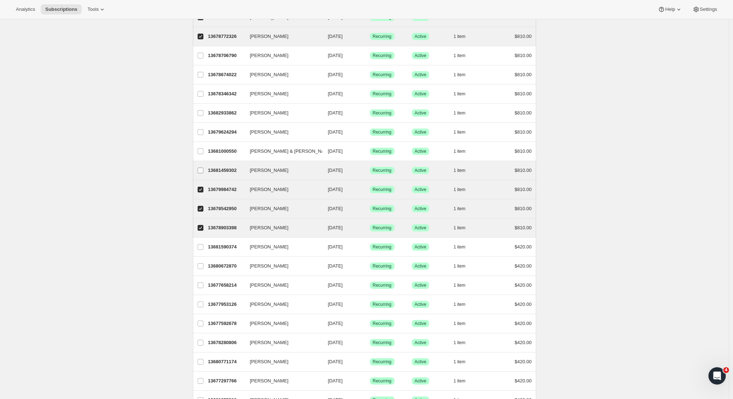
click at [199, 166] on label "Daniel Johnston" at bounding box center [200, 170] width 15 height 19
click at [199, 168] on input "Daniel Johnston" at bounding box center [201, 171] width 6 height 6
checkbox input "true"
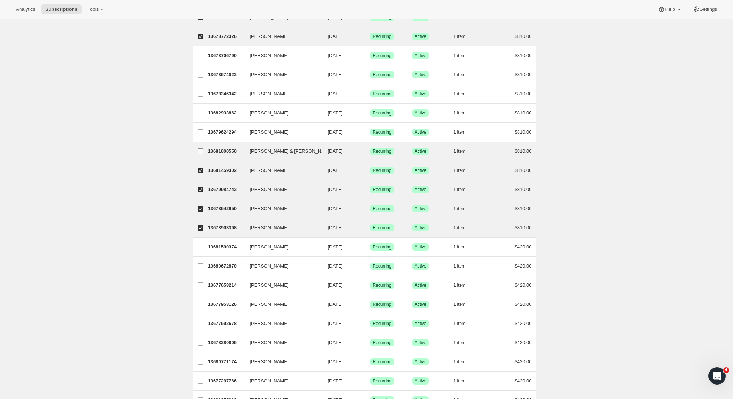
click at [202, 149] on input "Stewart & Lynda Eadie" at bounding box center [201, 151] width 6 height 6
checkbox input "true"
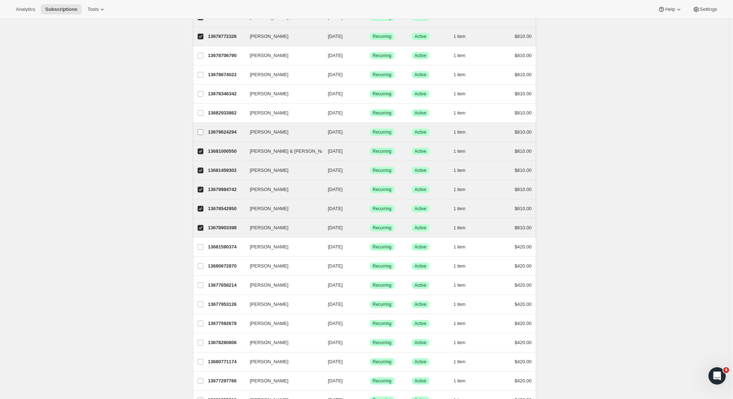
click at [200, 126] on label "Dr Nicola Toynton" at bounding box center [200, 132] width 15 height 19
click at [200, 129] on input "Dr Nicola Toynton" at bounding box center [201, 132] width 6 height 6
checkbox input "true"
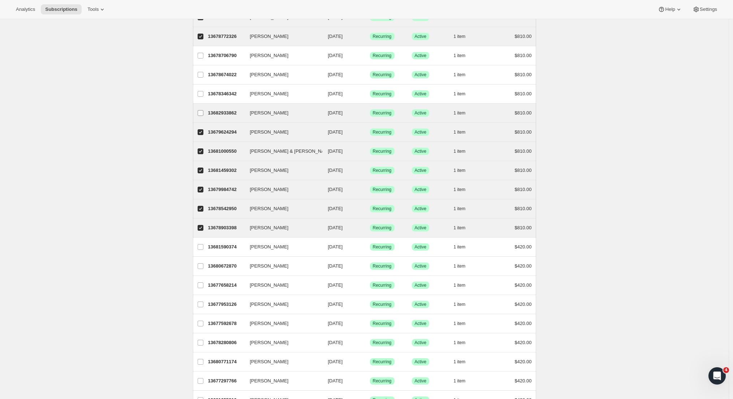
click at [199, 111] on input "Grant Hassell" at bounding box center [201, 113] width 6 height 6
checkbox input "true"
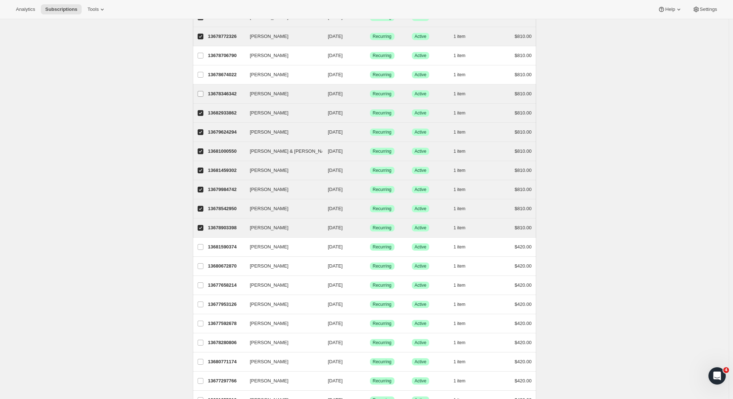
click at [199, 91] on input "Lynley Bowater" at bounding box center [201, 94] width 6 height 6
checkbox input "true"
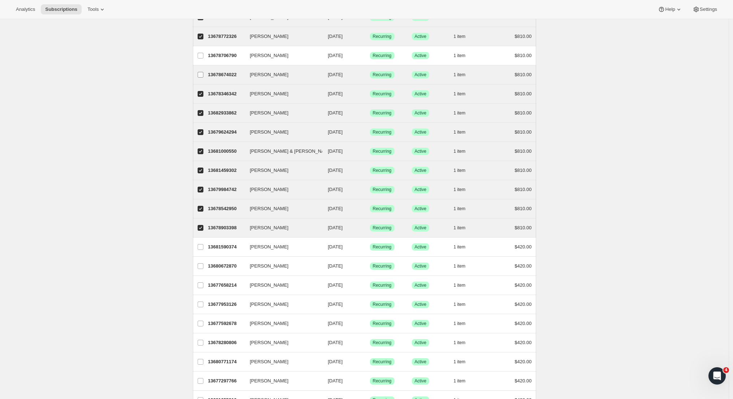
click at [200, 70] on label "Jamie Lang" at bounding box center [200, 74] width 15 height 19
click at [200, 72] on input "Jamie Lang" at bounding box center [201, 75] width 6 height 6
checkbox input "true"
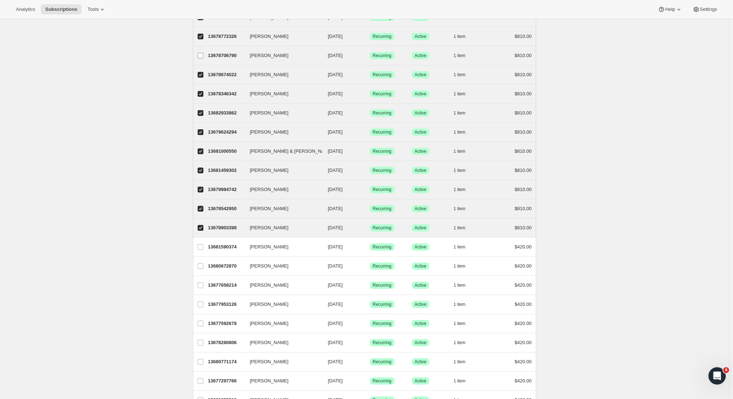
click at [199, 59] on label "Barbara Bridger" at bounding box center [200, 55] width 15 height 19
click at [199, 59] on input "Barbara Bridger" at bounding box center [201, 56] width 6 height 6
checkbox input "true"
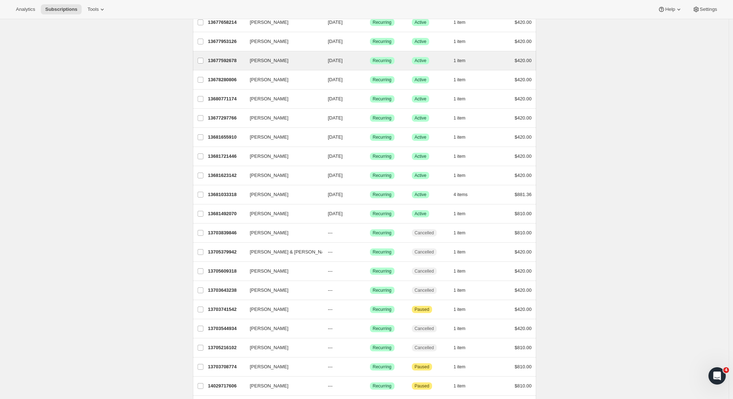
scroll to position [606, 0]
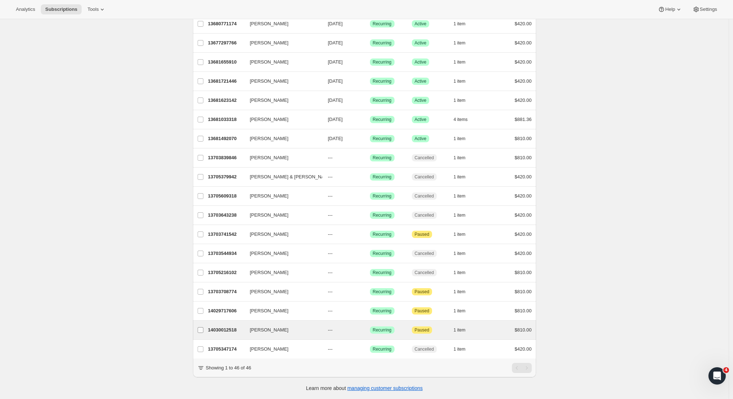
click at [203, 321] on label "Jeremy Mayhew" at bounding box center [200, 330] width 15 height 19
click at [203, 327] on input "Jeremy Mayhew" at bounding box center [201, 330] width 6 height 6
checkbox input "true"
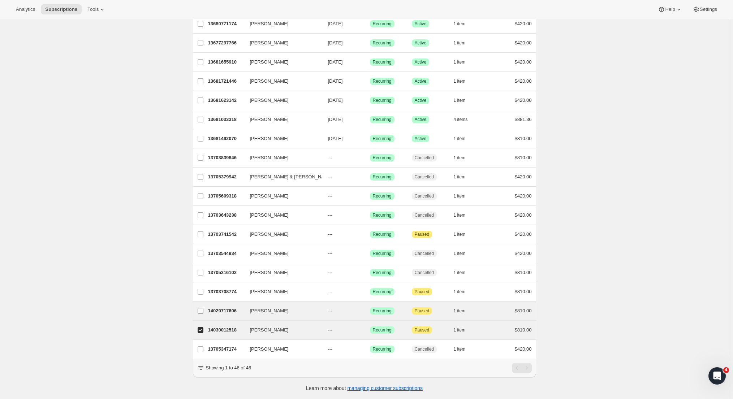
click at [201, 308] on input "Jonathan Cron" at bounding box center [201, 311] width 6 height 6
click at [202, 308] on input "Jonathan Cron" at bounding box center [201, 311] width 6 height 6
checkbox input "false"
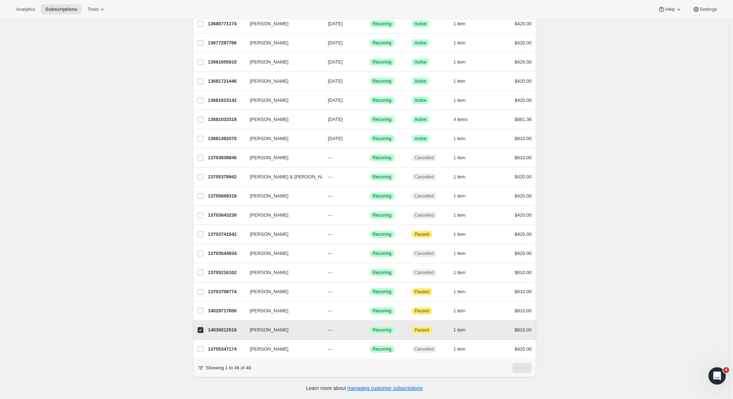
click at [201, 327] on input "Jeremy Mayhew" at bounding box center [201, 330] width 6 height 6
checkbox input "false"
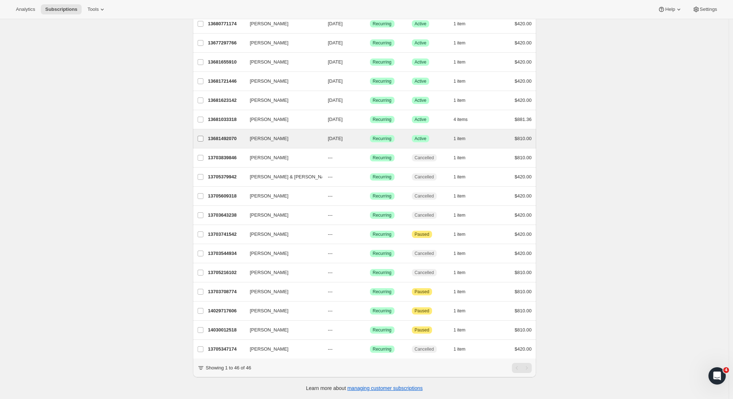
click at [201, 136] on input "David Graham" at bounding box center [201, 139] width 6 height 6
checkbox input "true"
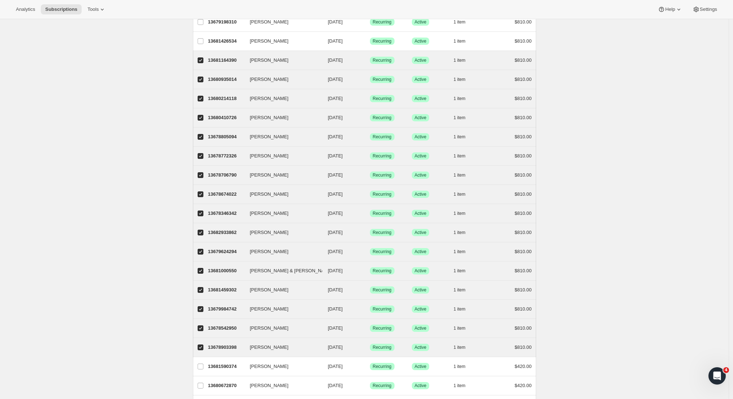
scroll to position [0, 0]
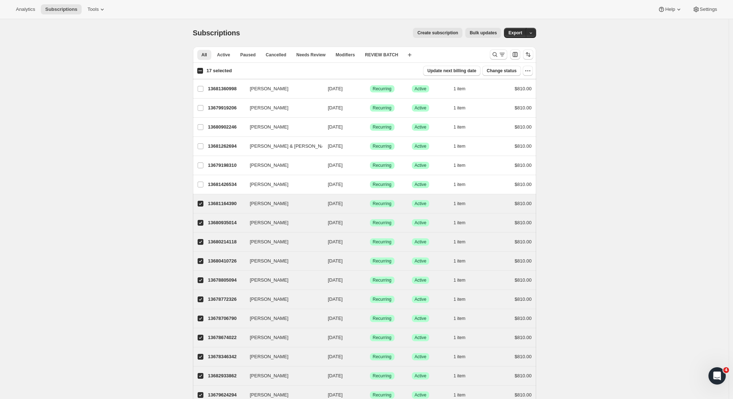
click at [482, 32] on span "Bulk updates" at bounding box center [482, 33] width 27 height 6
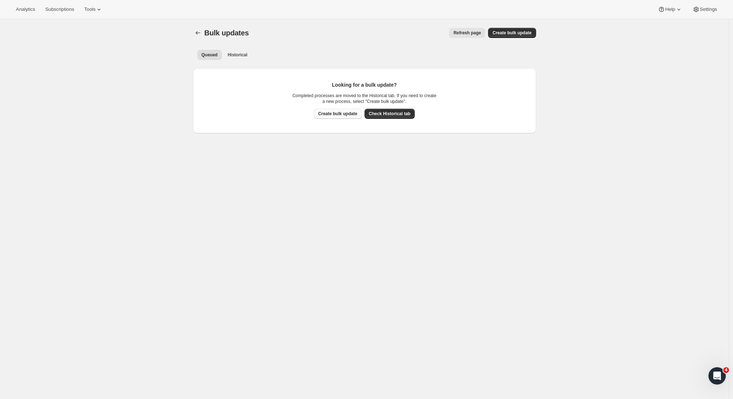
click at [329, 113] on span "Create bulk update" at bounding box center [337, 114] width 39 height 6
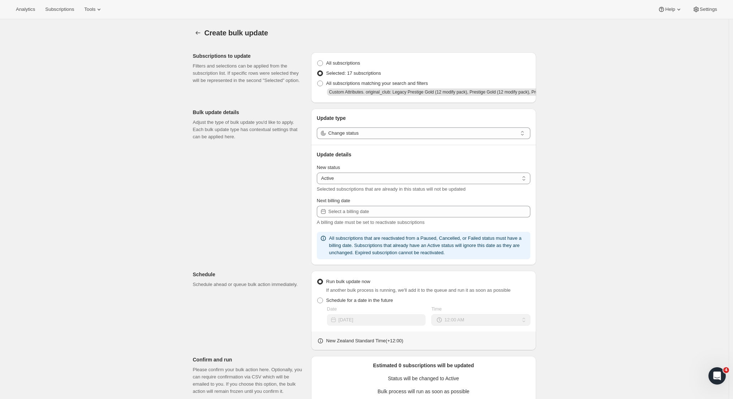
select select "12"
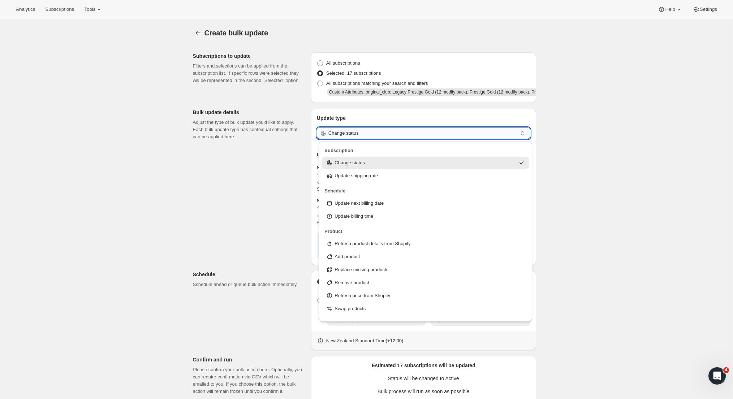
click at [425, 138] on input "Change status" at bounding box center [422, 133] width 189 height 12
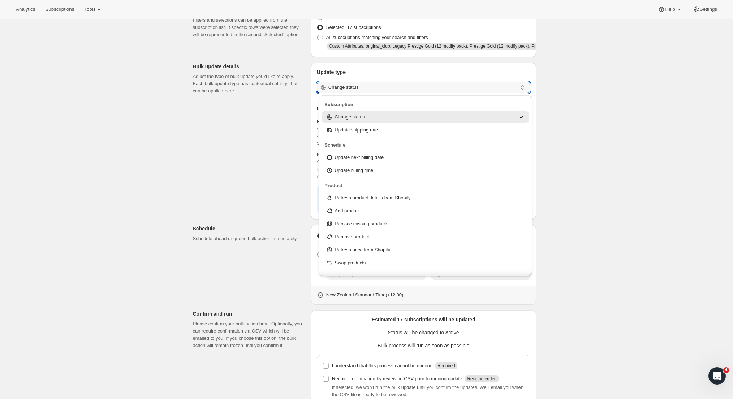
click at [631, 95] on div "Create bulk update. This page is ready Create bulk update Subscriptions to upda…" at bounding box center [364, 221] width 728 height 496
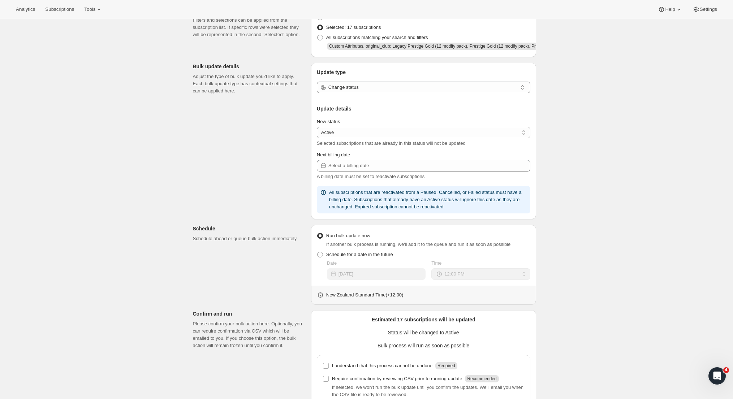
click at [556, 124] on div "Create bulk update. This page is ready Create bulk update Subscriptions to upda…" at bounding box center [364, 221] width 728 height 496
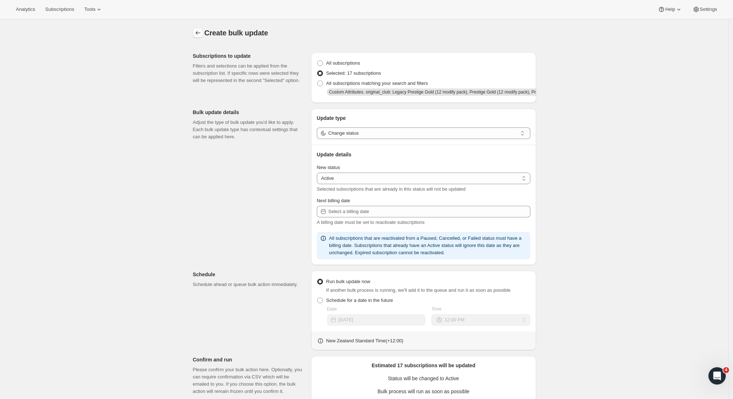
click at [202, 32] on icon "button" at bounding box center [197, 32] width 7 height 7
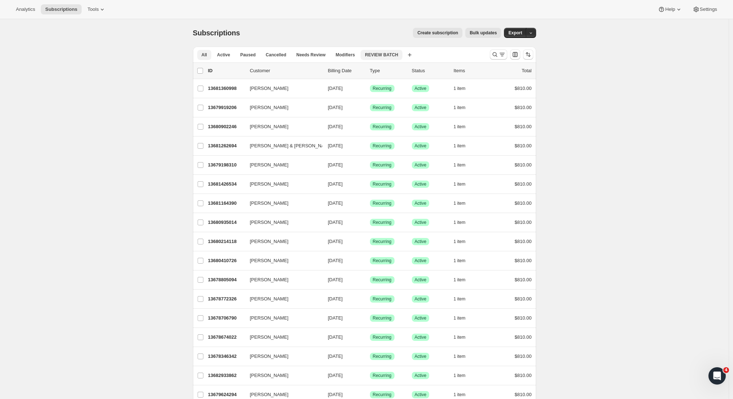
click at [374, 54] on span "REVIEW BATCH" at bounding box center [381, 55] width 33 height 6
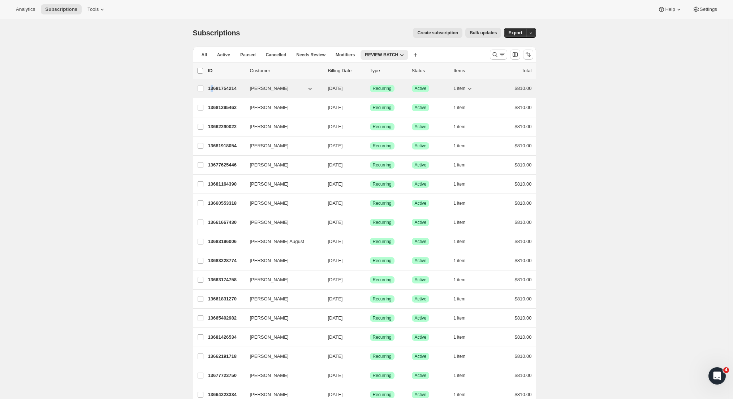
click at [214, 88] on p "13681754214" at bounding box center [226, 88] width 36 height 7
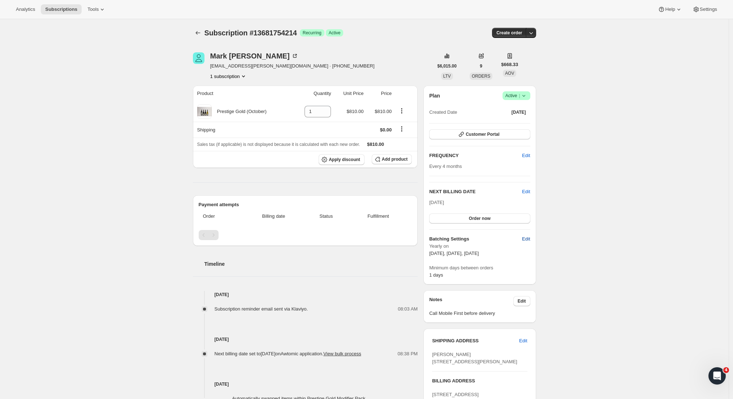
click at [530, 239] on button "Edit" at bounding box center [525, 239] width 17 height 12
select select "YEARDAY"
select select "2"
select select "13"
select select "6"
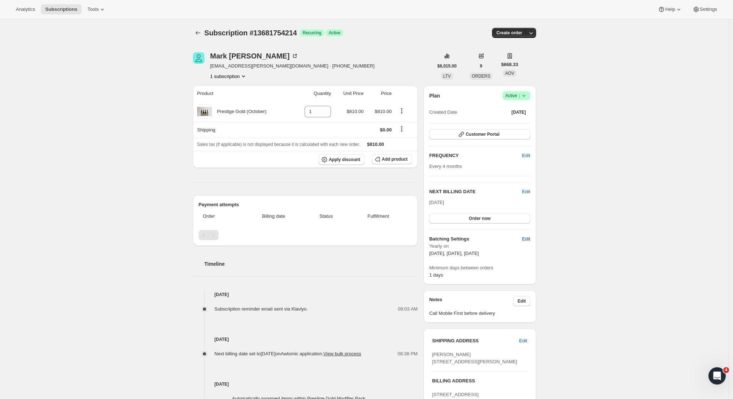
select select "13"
select select "10"
select select "13"
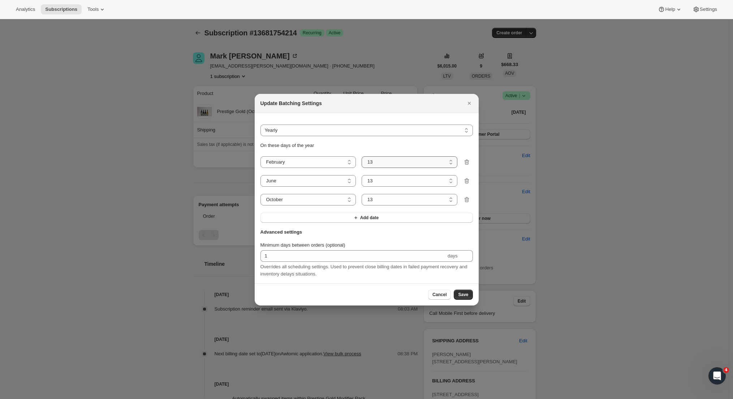
select select "5"
click at [462, 295] on span "Save" at bounding box center [463, 295] width 10 height 6
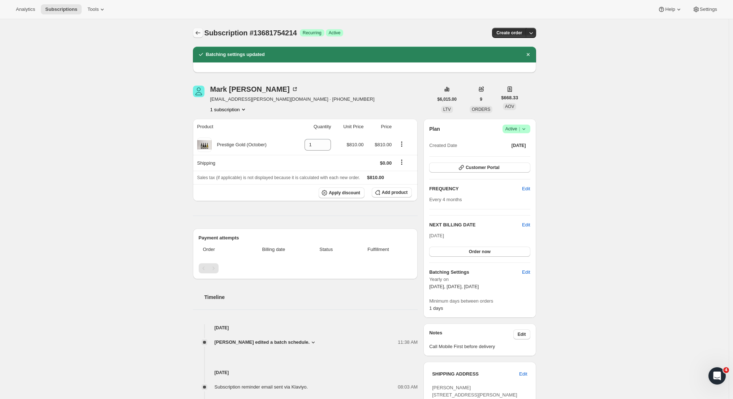
click at [198, 36] on icon "Subscriptions" at bounding box center [197, 32] width 7 height 7
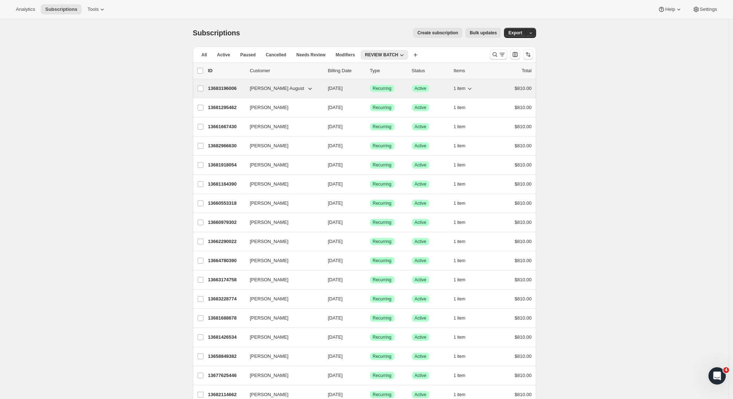
click at [224, 90] on p "13683196006" at bounding box center [226, 88] width 36 height 7
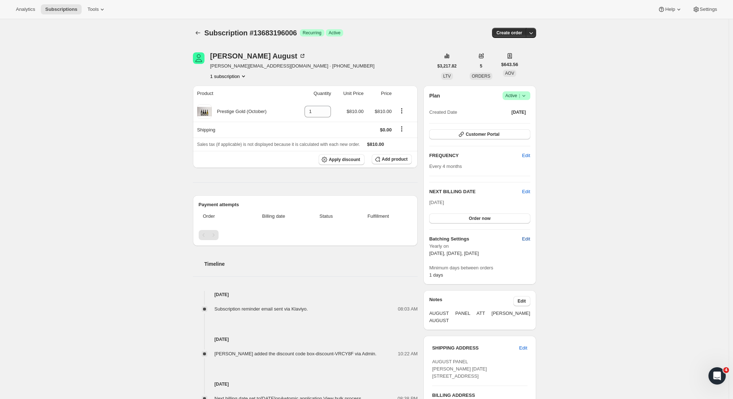
click at [530, 240] on span "Edit" at bounding box center [526, 238] width 8 height 7
select select "YEARDAY"
select select "2"
select select "13"
select select "6"
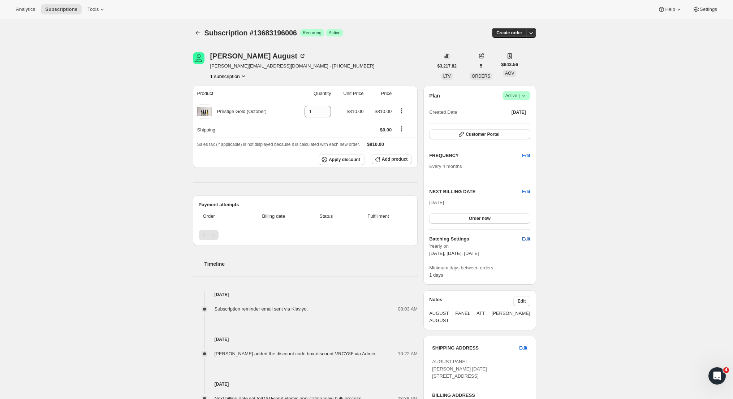
select select "13"
select select "10"
select select "13"
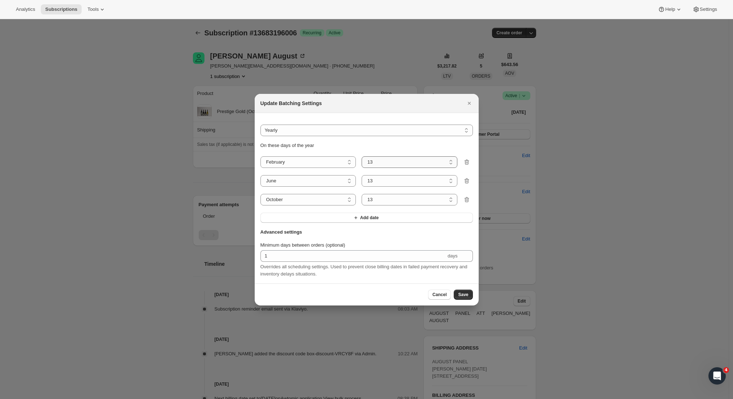
select select "5"
click at [462, 295] on span "Save" at bounding box center [463, 295] width 10 height 6
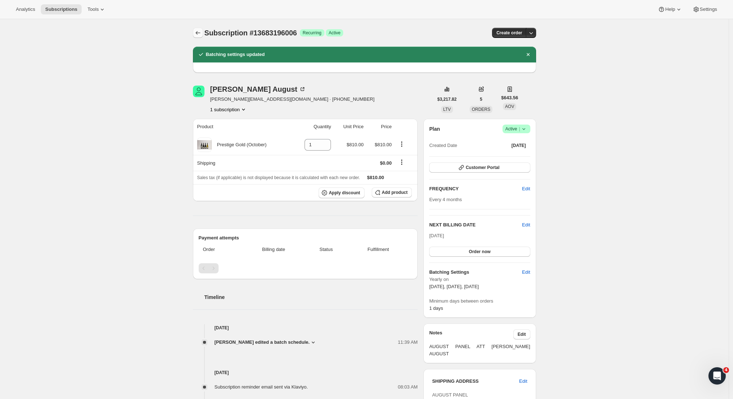
click at [199, 34] on icon "Subscriptions" at bounding box center [197, 33] width 5 height 4
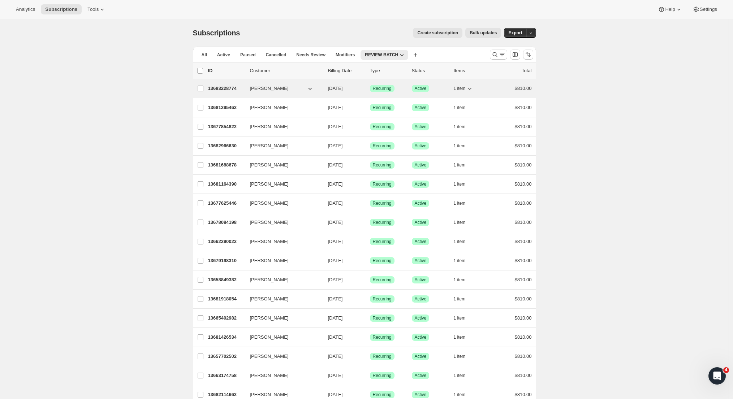
click at [219, 92] on div "13683228774 Charles Whyte 10/05/2025 Success Recurring Success Active 1 item $8…" at bounding box center [370, 88] width 324 height 10
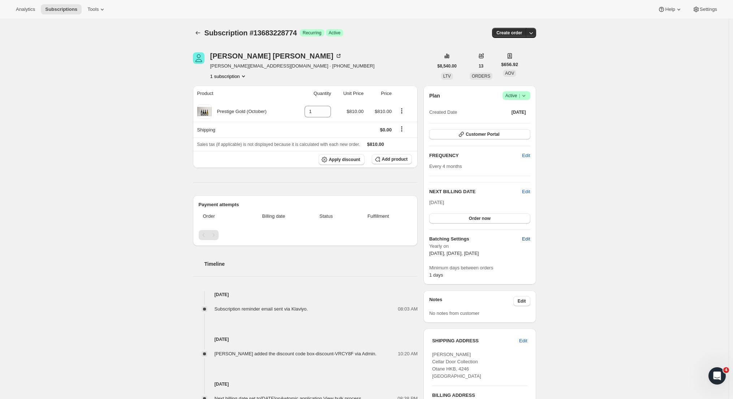
click at [529, 241] on span "Edit" at bounding box center [526, 238] width 8 height 7
select select "YEARDAY"
select select "2"
select select "13"
select select "6"
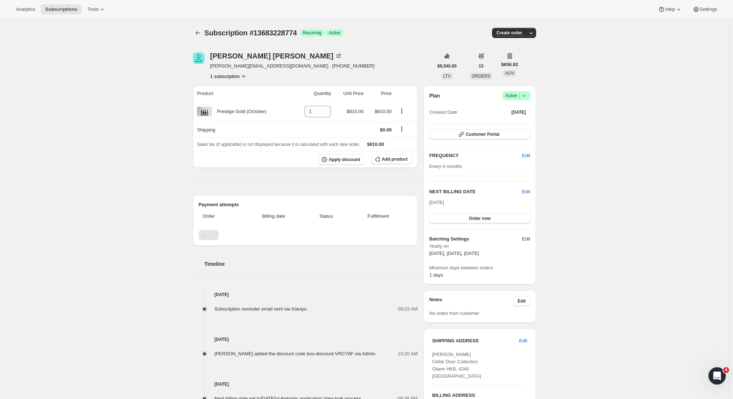
select select "13"
select select "10"
select select "13"
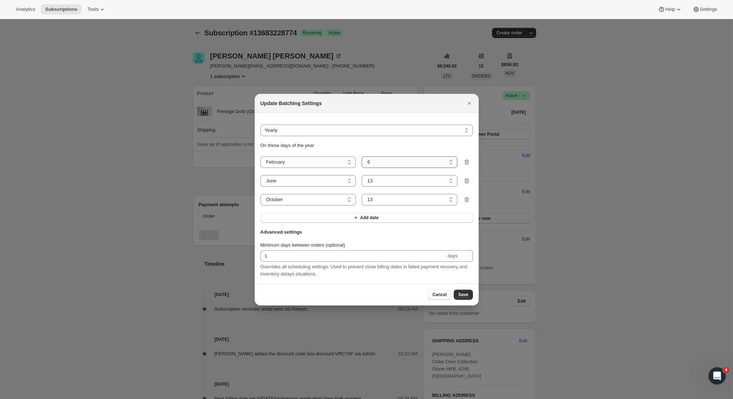
select select "5"
click at [464, 296] on span "Save" at bounding box center [463, 295] width 10 height 6
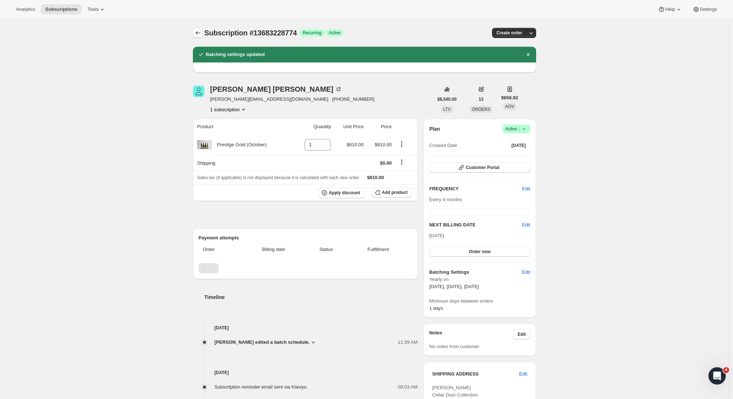
click at [200, 34] on icon "Subscriptions" at bounding box center [197, 32] width 7 height 7
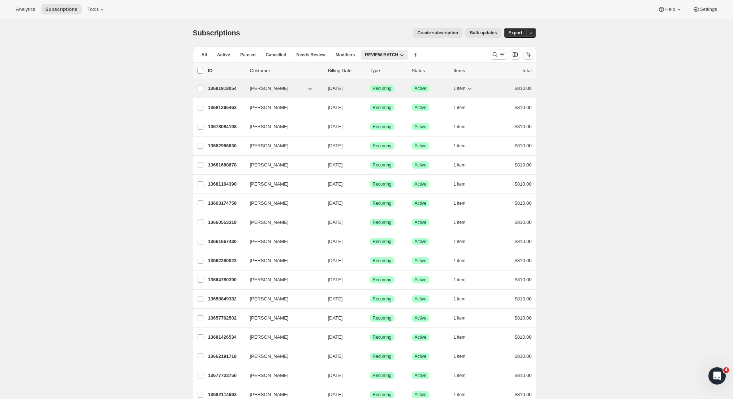
click at [221, 88] on p "13681918054" at bounding box center [226, 88] width 36 height 7
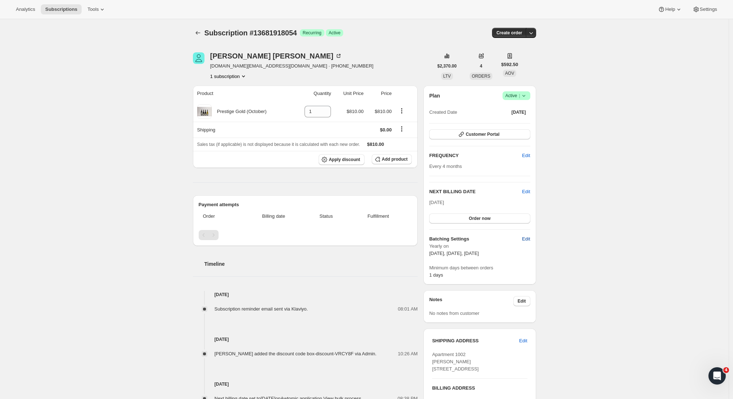
click at [529, 237] on span "Edit" at bounding box center [526, 238] width 8 height 7
select select "YEARDAY"
select select "2"
select select "13"
select select "6"
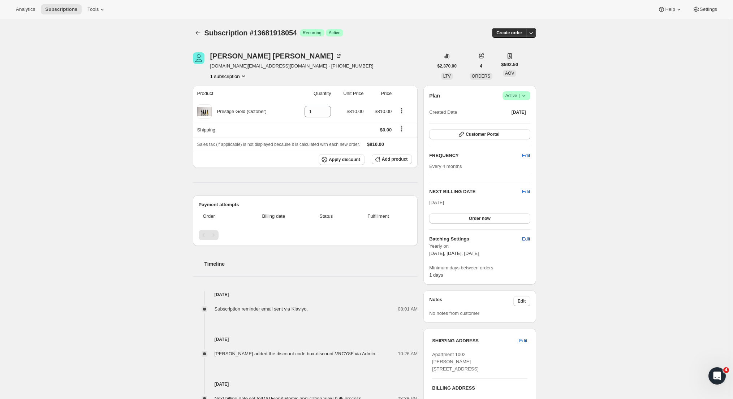
select select "13"
select select "10"
select select "13"
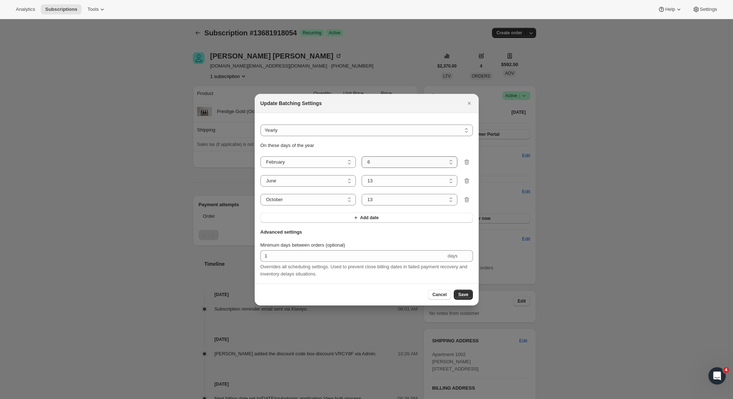
select select "5"
click at [460, 298] on span "Save" at bounding box center [463, 295] width 10 height 6
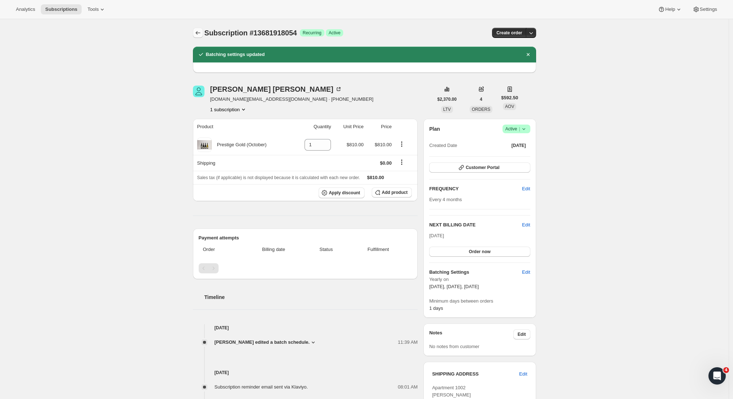
click at [200, 32] on icon "Subscriptions" at bounding box center [197, 32] width 7 height 7
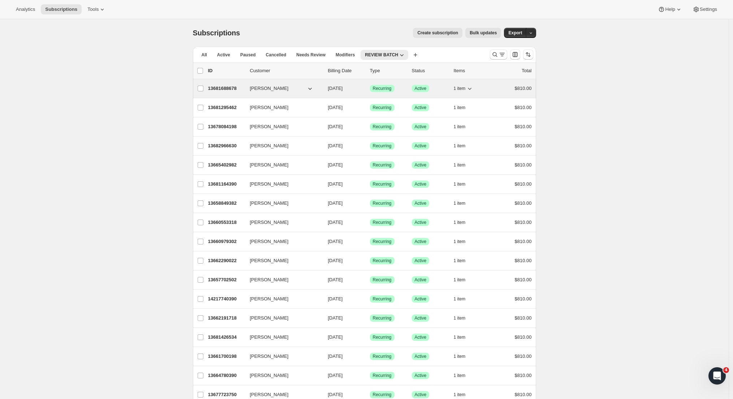
click at [226, 91] on p "13681688678" at bounding box center [226, 88] width 36 height 7
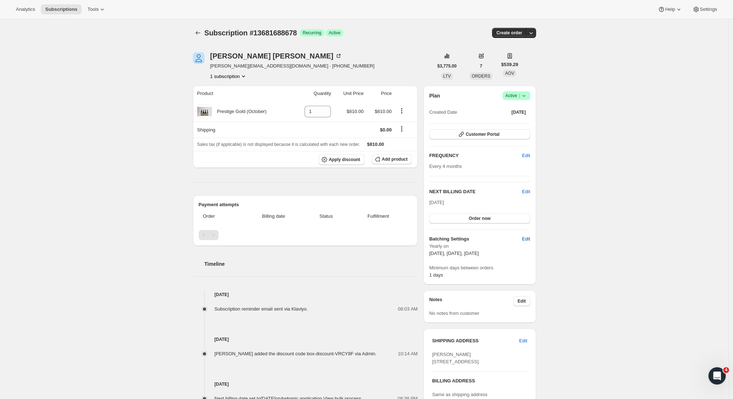
click at [532, 241] on button "Edit" at bounding box center [525, 239] width 17 height 12
select select "YEARDAY"
select select "2"
select select "13"
select select "6"
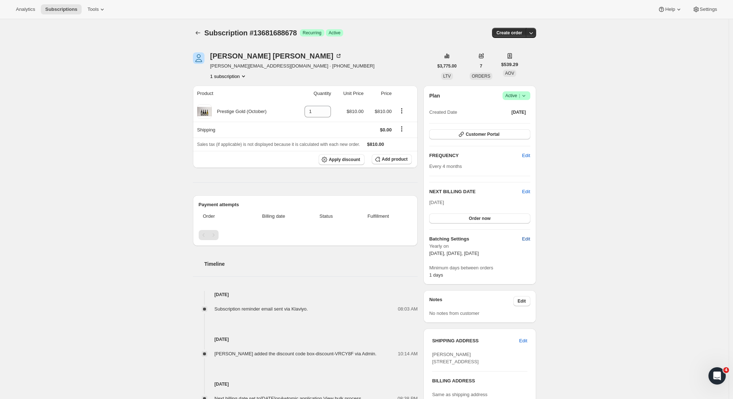
select select "13"
select select "10"
select select "13"
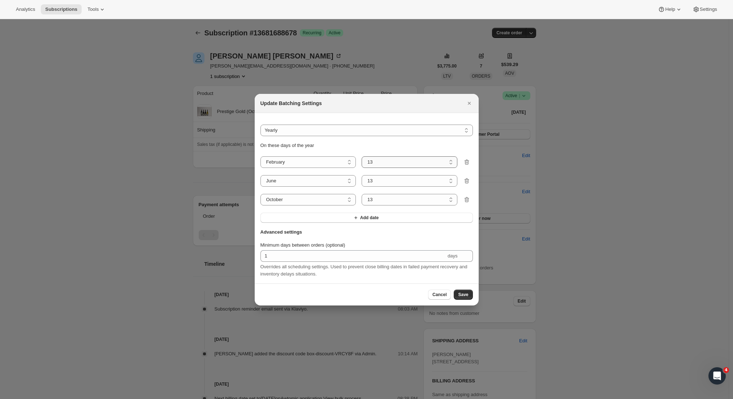
select select "5"
click at [462, 296] on span "Save" at bounding box center [463, 295] width 10 height 6
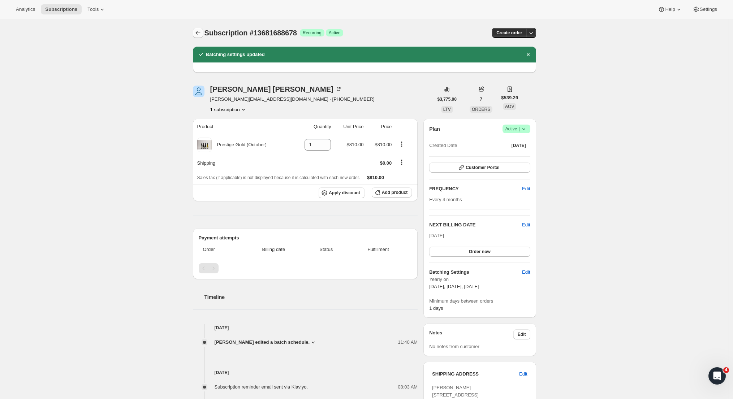
click at [198, 33] on icon "Subscriptions" at bounding box center [197, 32] width 7 height 7
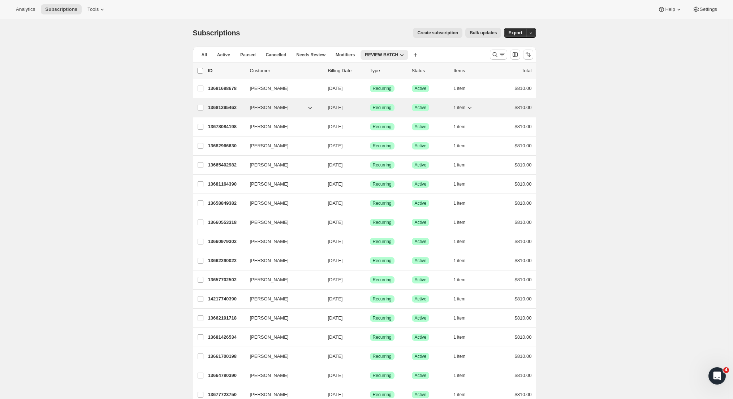
click at [220, 105] on p "13681295462" at bounding box center [226, 107] width 36 height 7
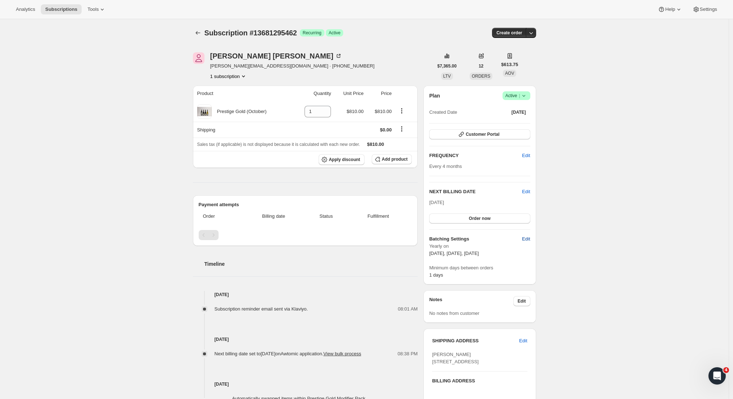
click at [528, 238] on span "Edit" at bounding box center [526, 238] width 8 height 7
select select "YEARDAY"
select select "2"
select select "13"
select select "6"
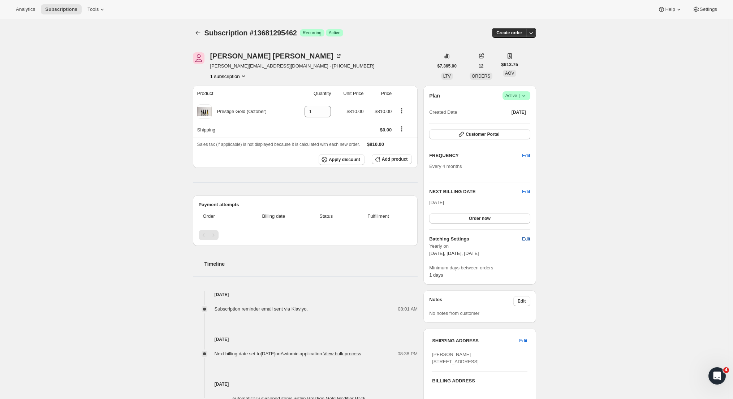
select select "13"
select select "10"
select select "13"
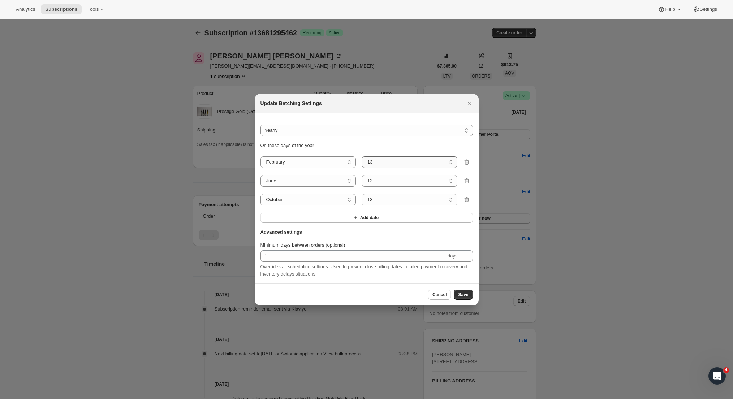
select select "5"
click at [465, 299] on button "Save" at bounding box center [463, 295] width 19 height 10
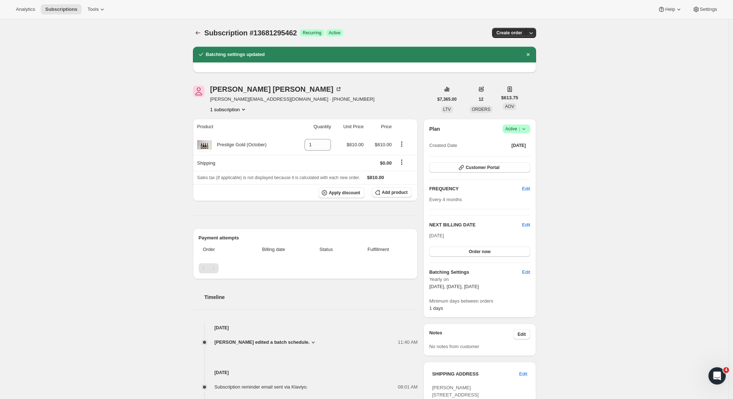
click at [196, 38] on div "Subscription #13681295462. This page is ready Subscription #13681295462 Success…" at bounding box center [364, 32] width 343 height 27
click at [197, 35] on icon "Subscriptions" at bounding box center [197, 32] width 7 height 7
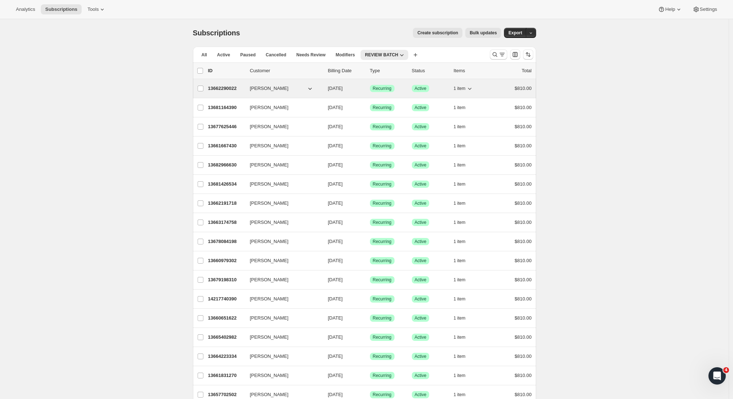
click at [228, 89] on p "13662290022" at bounding box center [226, 88] width 36 height 7
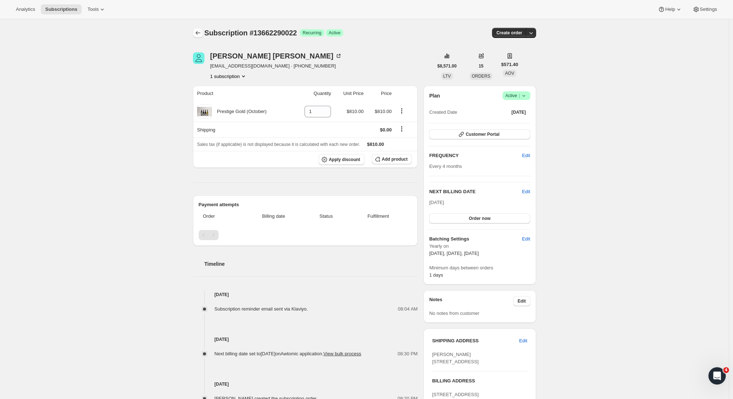
click at [199, 32] on icon "Subscriptions" at bounding box center [197, 33] width 5 height 4
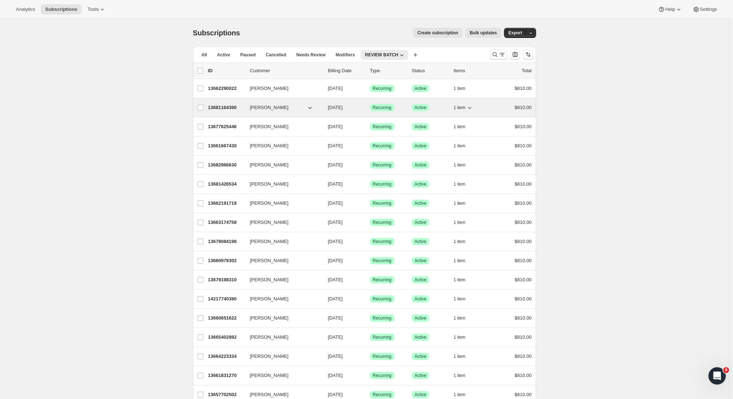
click at [218, 104] on div "13681164390 Johanna Murphy 10/05/2025 Success Recurring Success Active 1 item $…" at bounding box center [370, 108] width 324 height 10
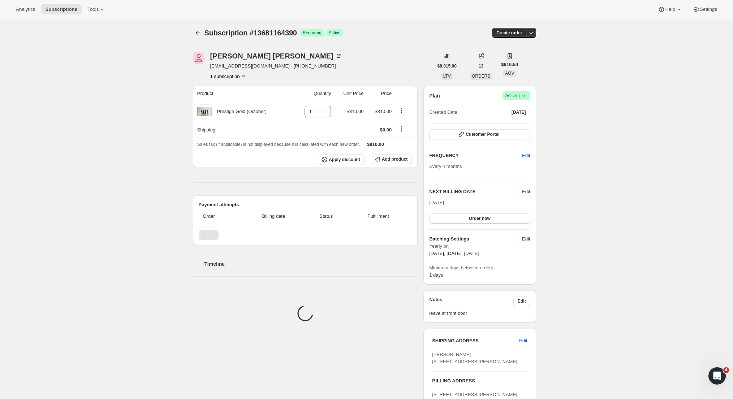
click at [528, 241] on span "Edit" at bounding box center [526, 238] width 8 height 7
select select "YEARDAY"
select select "2"
select select "13"
select select "6"
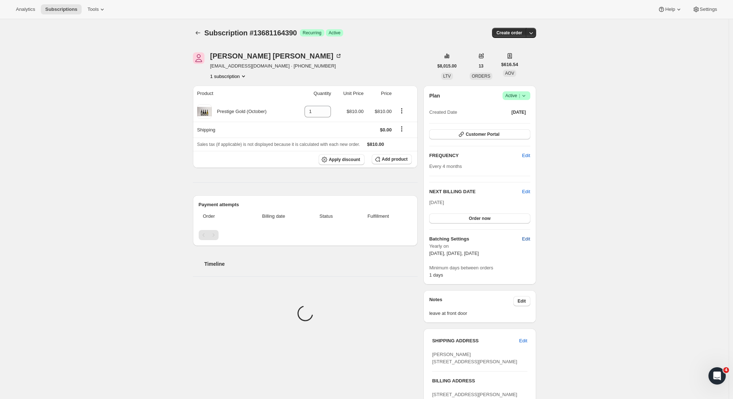
select select "13"
select select "10"
select select "13"
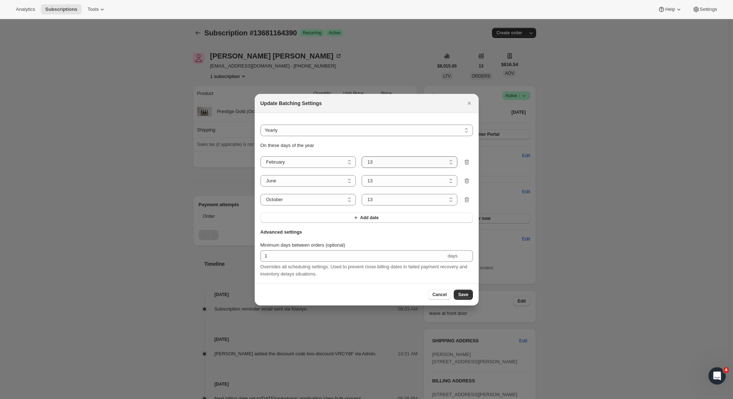
select select "5"
click at [468, 298] on span "Save" at bounding box center [463, 295] width 10 height 6
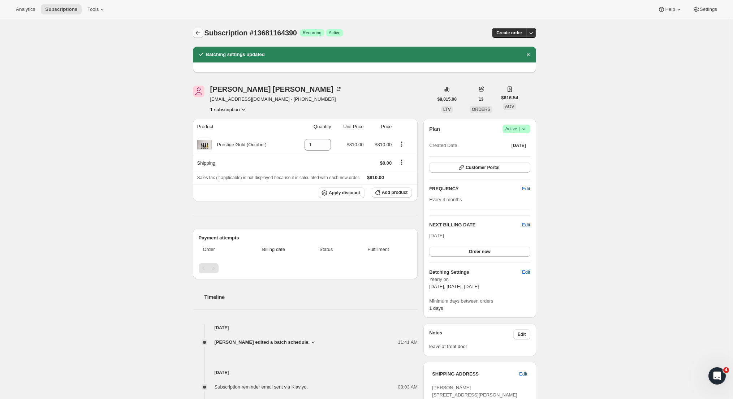
click at [196, 32] on icon "Subscriptions" at bounding box center [197, 32] width 7 height 7
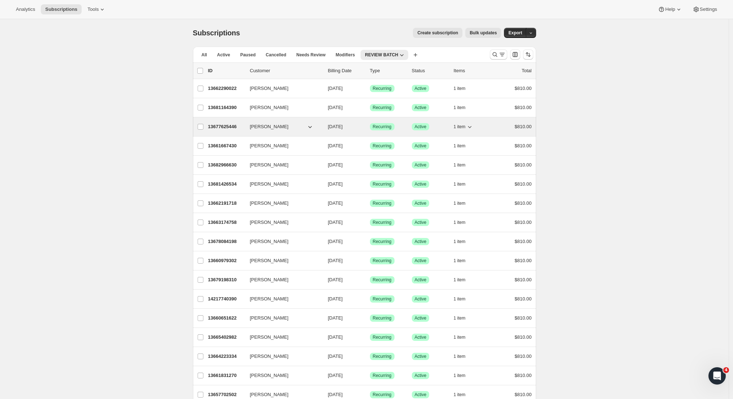
click at [216, 126] on p "13677625446" at bounding box center [226, 126] width 36 height 7
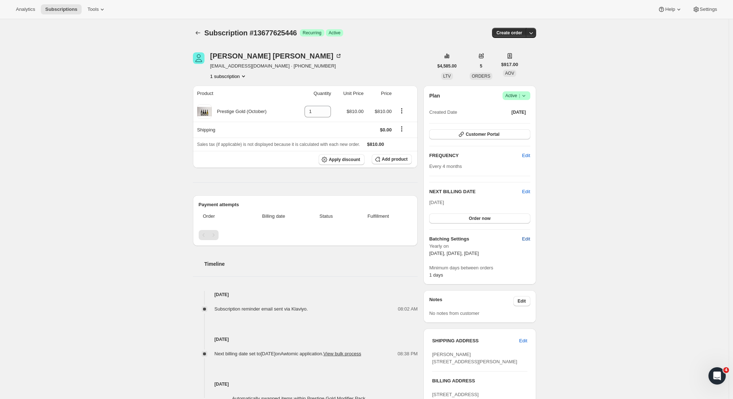
click at [526, 240] on span "Edit" at bounding box center [526, 238] width 8 height 7
select select "YEARDAY"
select select "2"
select select "13"
select select "6"
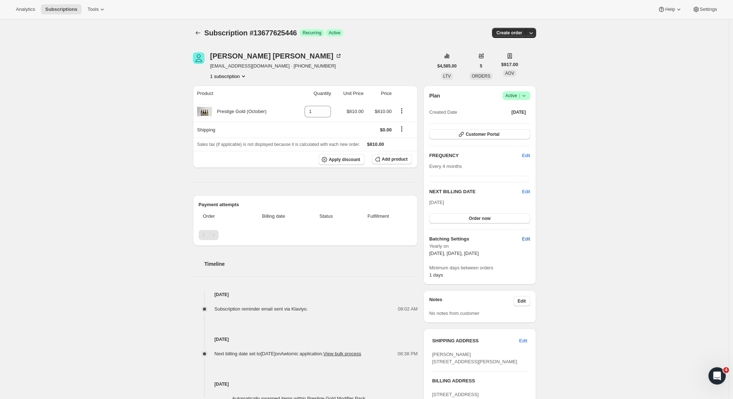
select select "13"
select select "10"
select select "13"
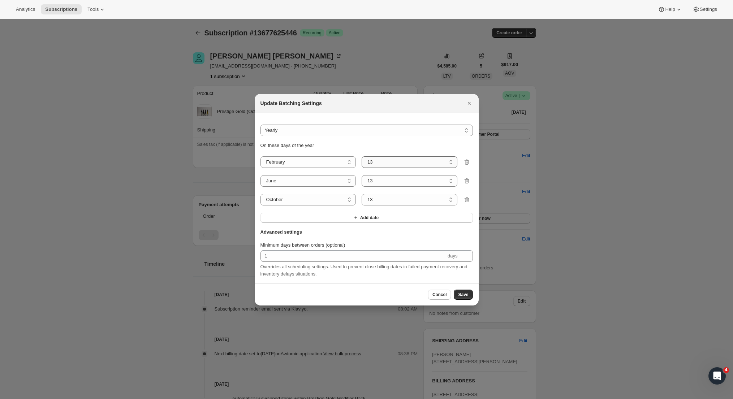
select select "5"
click at [463, 295] on span "Save" at bounding box center [463, 295] width 10 height 6
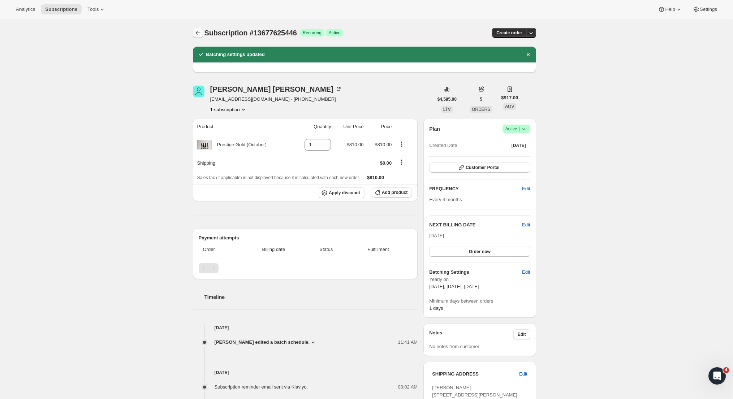
click at [200, 34] on icon "Subscriptions" at bounding box center [197, 32] width 7 height 7
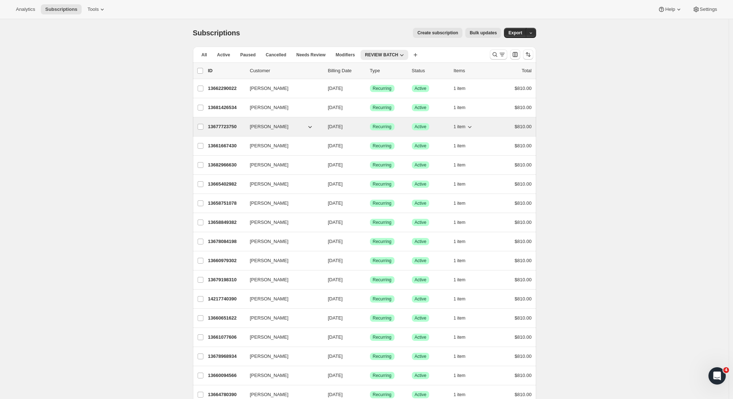
click at [225, 126] on p "13677723750" at bounding box center [226, 126] width 36 height 7
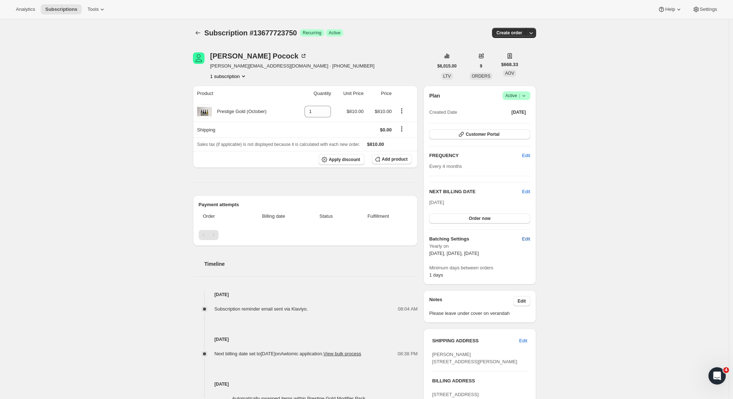
click at [528, 238] on span "Edit" at bounding box center [526, 238] width 8 height 7
select select "YEARDAY"
select select "2"
select select "13"
select select "6"
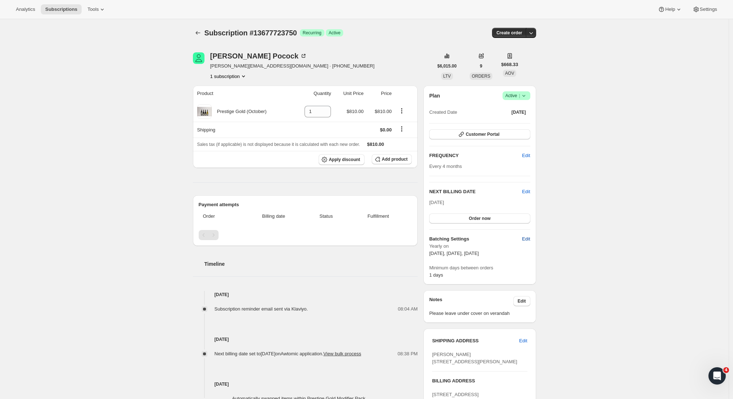
select select "13"
select select "10"
select select "13"
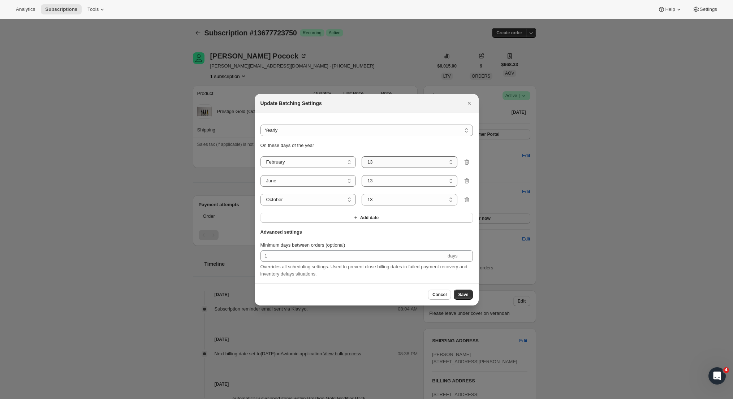
select select "5"
click at [465, 298] on span "Save" at bounding box center [463, 295] width 10 height 6
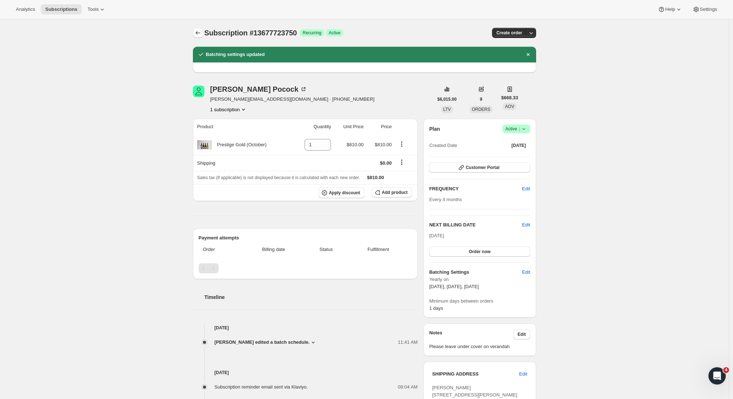
click at [198, 33] on icon "Subscriptions" at bounding box center [197, 33] width 5 height 4
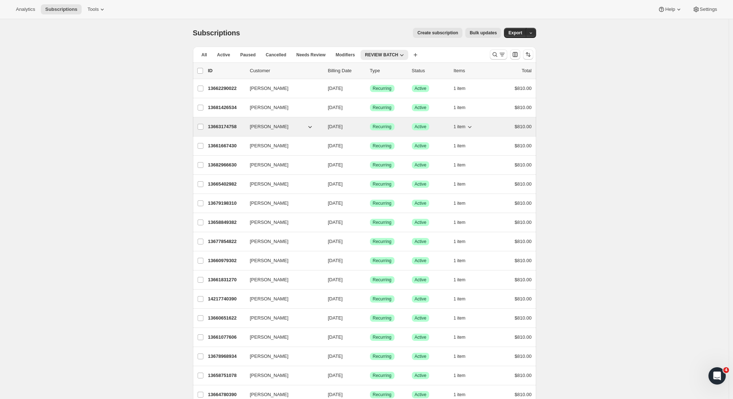
click at [226, 124] on p "13663174758" at bounding box center [226, 126] width 36 height 7
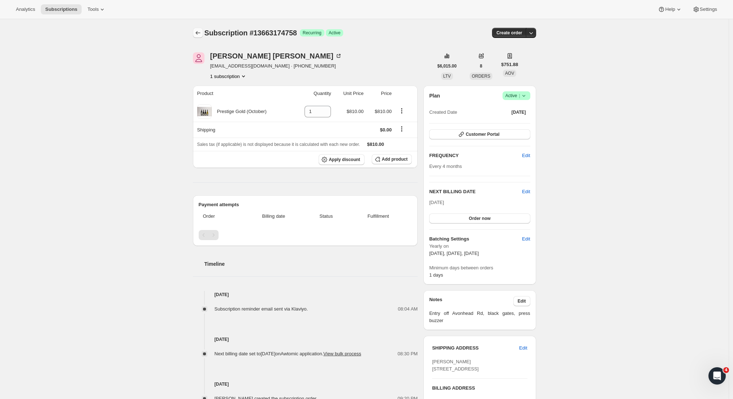
click at [204, 30] on div at bounding box center [199, 33] width 12 height 10
click at [202, 31] on icon "Subscriptions" at bounding box center [197, 32] width 7 height 7
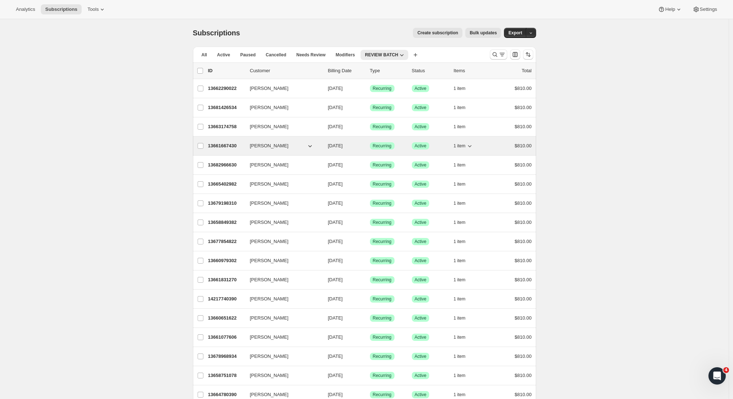
click at [228, 147] on p "13661667430" at bounding box center [226, 145] width 36 height 7
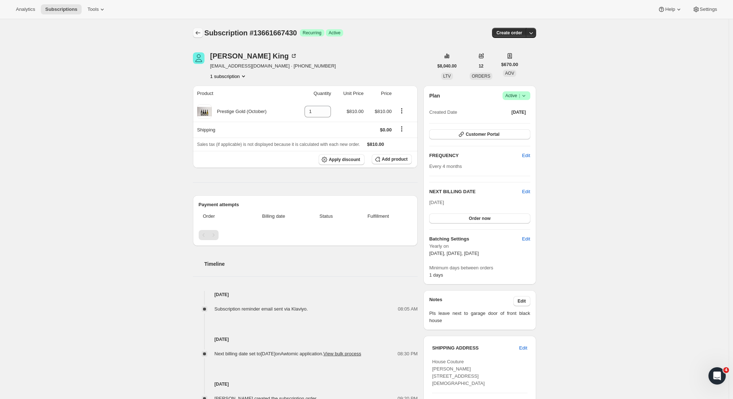
click at [198, 37] on button "Subscriptions" at bounding box center [198, 33] width 10 height 10
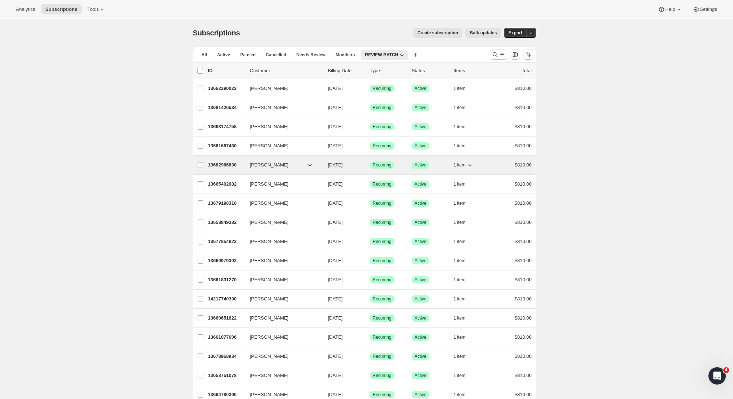
click at [229, 164] on p "13682966630" at bounding box center [226, 164] width 36 height 7
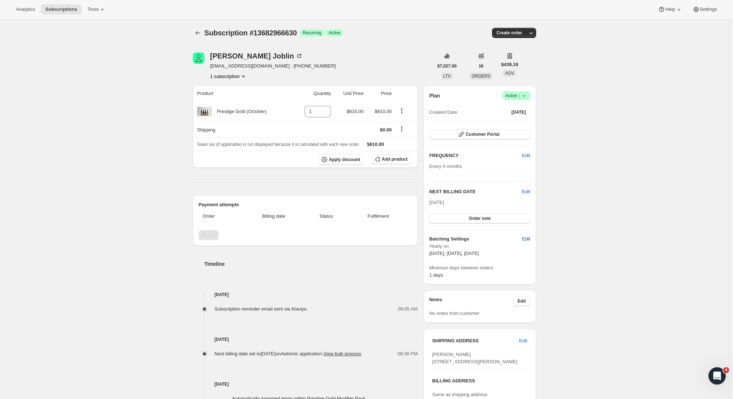
click at [529, 237] on span "Edit" at bounding box center [526, 238] width 8 height 7
select select "YEARDAY"
select select "2"
select select "13"
select select "6"
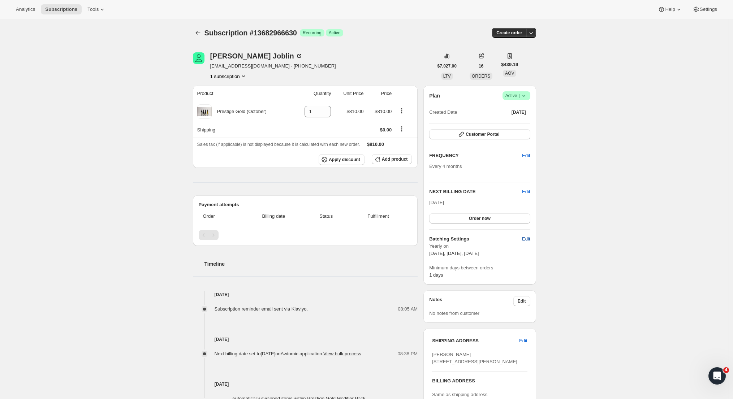
select select "13"
select select "10"
select select "13"
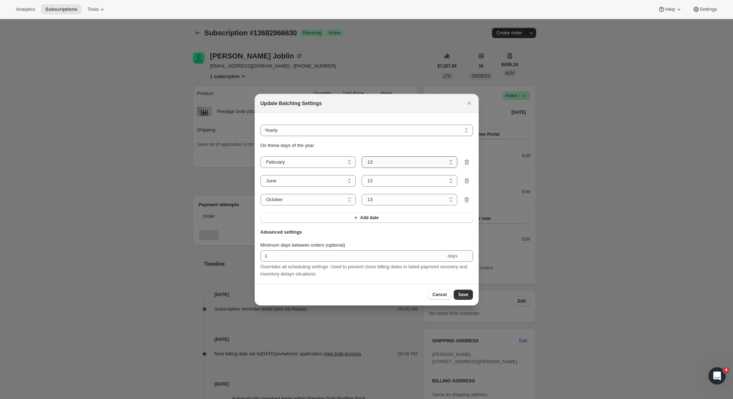
select select "5"
click at [470, 298] on button "Save" at bounding box center [463, 295] width 19 height 10
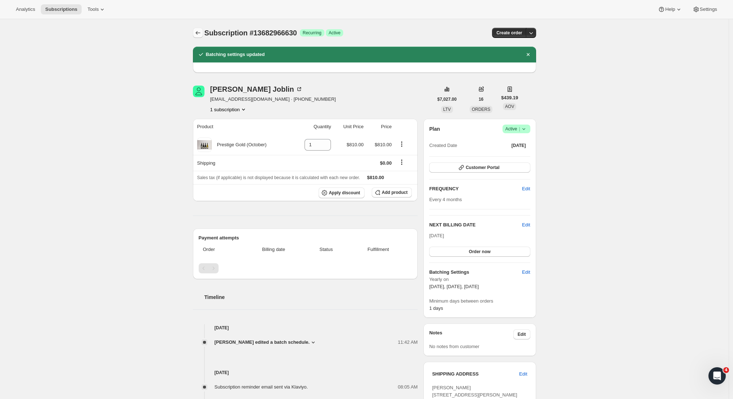
click at [199, 33] on icon "Subscriptions" at bounding box center [197, 32] width 7 height 7
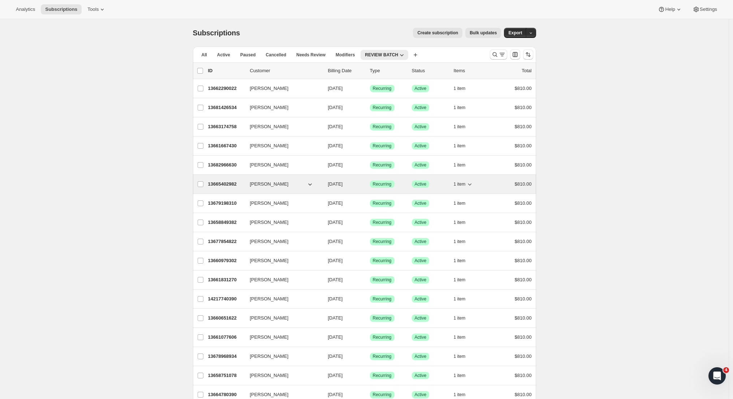
click at [226, 186] on p "13665402982" at bounding box center [226, 184] width 36 height 7
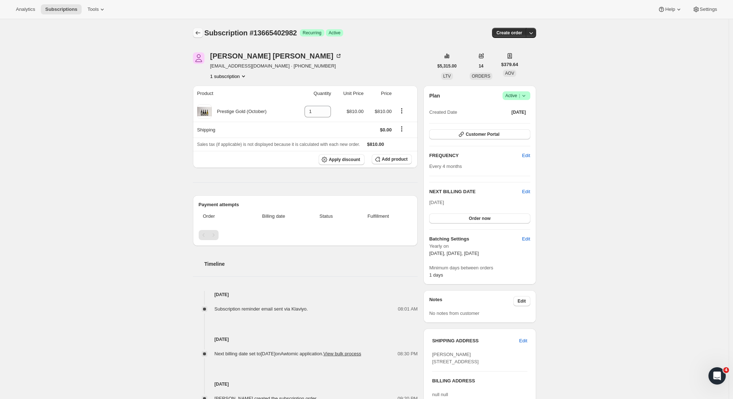
click at [199, 31] on icon "Subscriptions" at bounding box center [197, 32] width 7 height 7
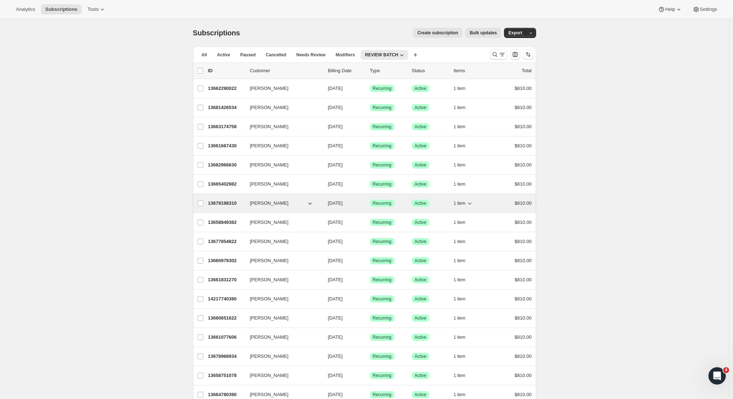
click at [229, 201] on p "13679198310" at bounding box center [226, 203] width 36 height 7
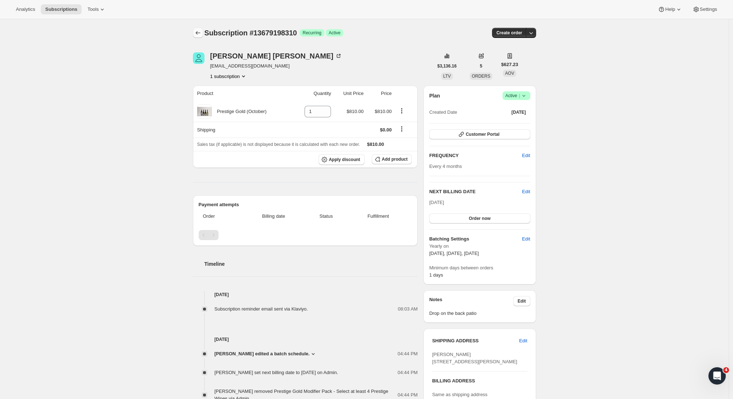
click at [198, 31] on icon "Subscriptions" at bounding box center [197, 32] width 7 height 7
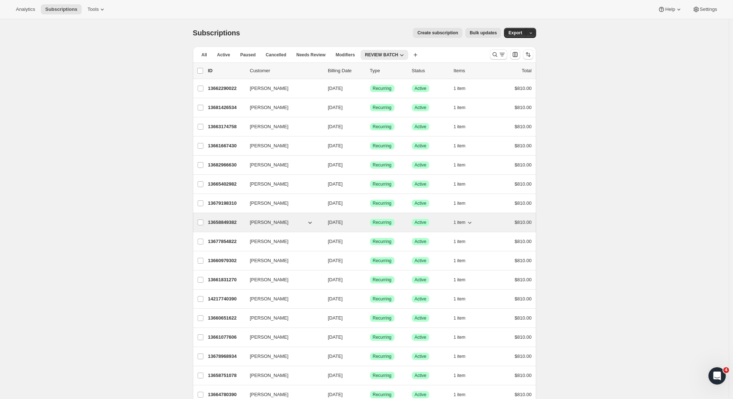
click at [226, 225] on p "13658849382" at bounding box center [226, 222] width 36 height 7
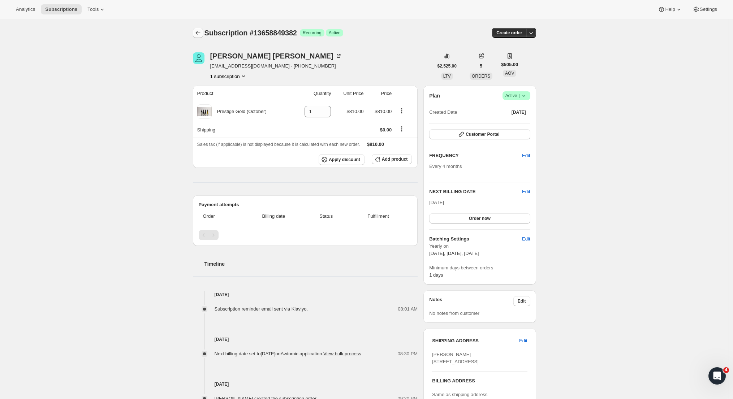
click at [202, 32] on icon "Subscriptions" at bounding box center [197, 32] width 7 height 7
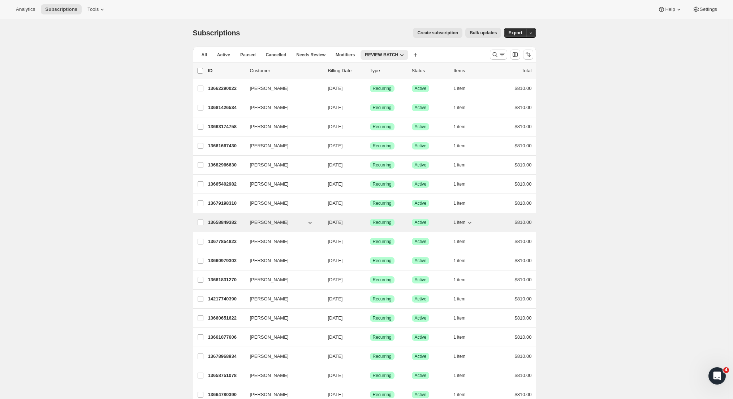
click at [225, 221] on p "13658849382" at bounding box center [226, 222] width 36 height 7
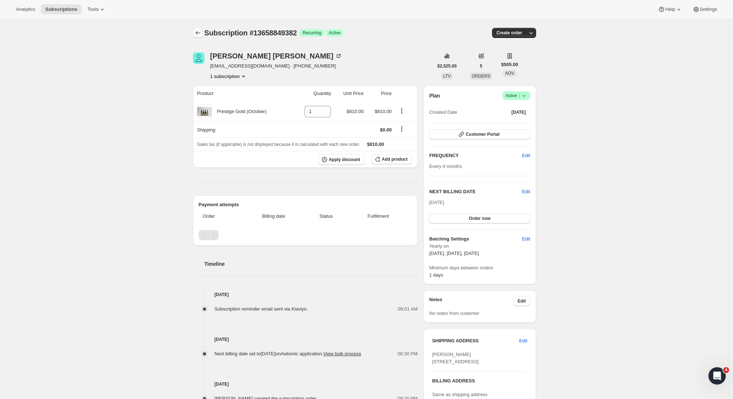
click at [202, 31] on icon "Subscriptions" at bounding box center [197, 32] width 7 height 7
